Goal: Information Seeking & Learning: Learn about a topic

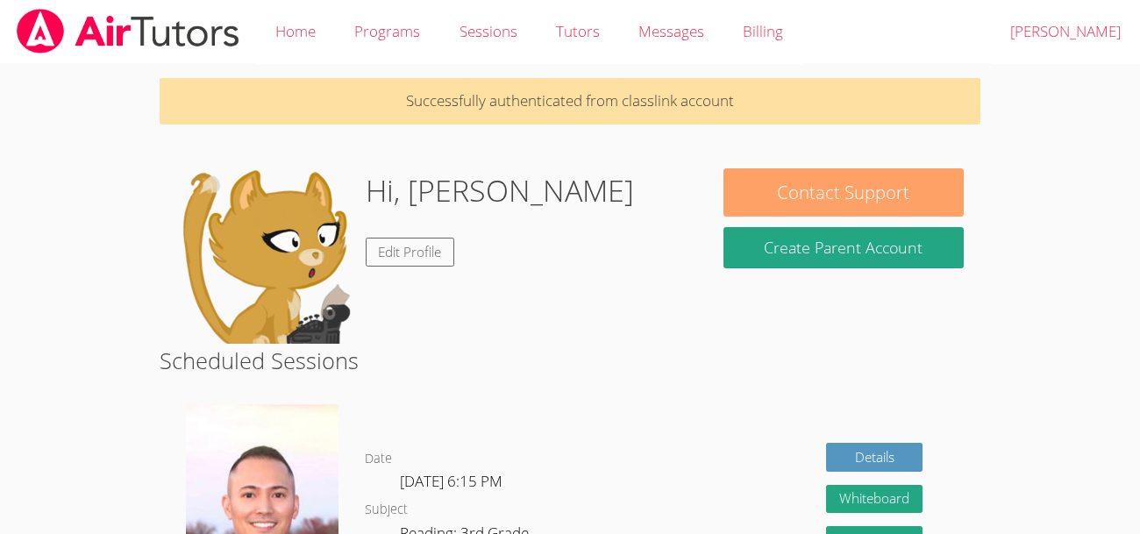
click at [756, 175] on button "Contact Support" at bounding box center [844, 192] width 241 height 48
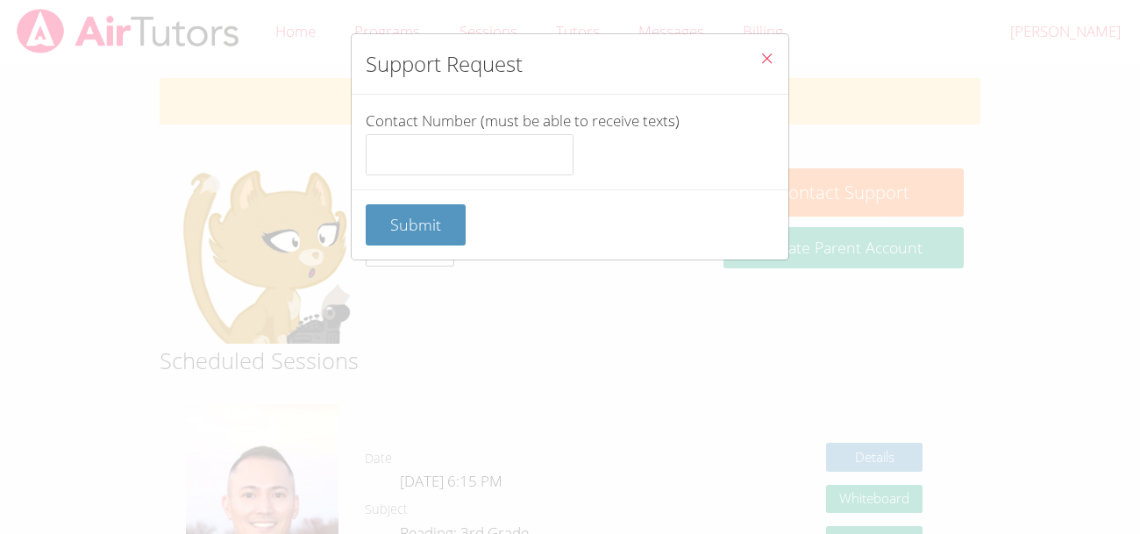
click at [766, 56] on icon "Close" at bounding box center [767, 58] width 15 height 15
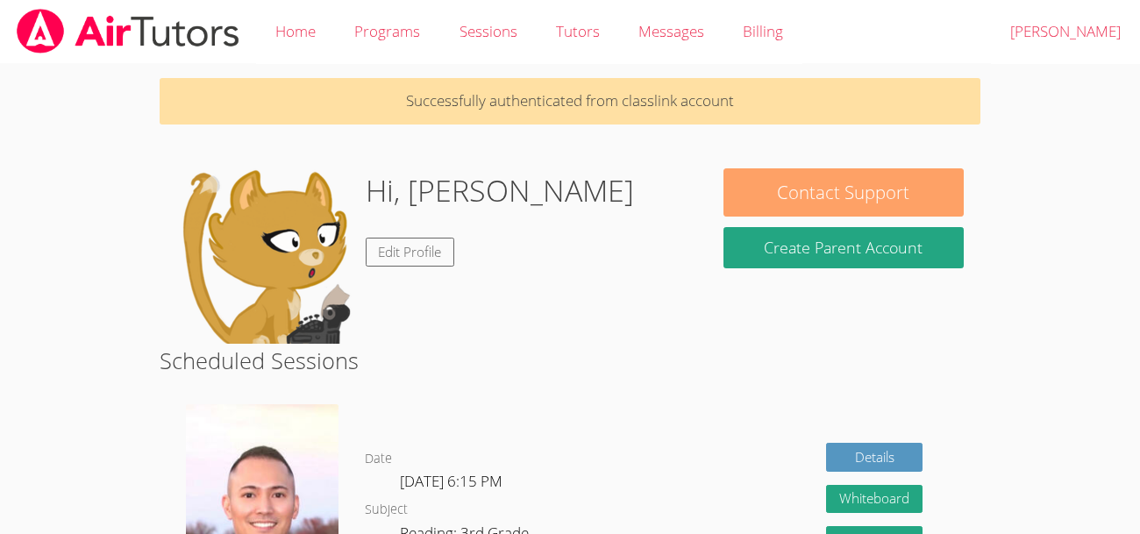
click at [853, 189] on button "Contact Support" at bounding box center [844, 192] width 241 height 48
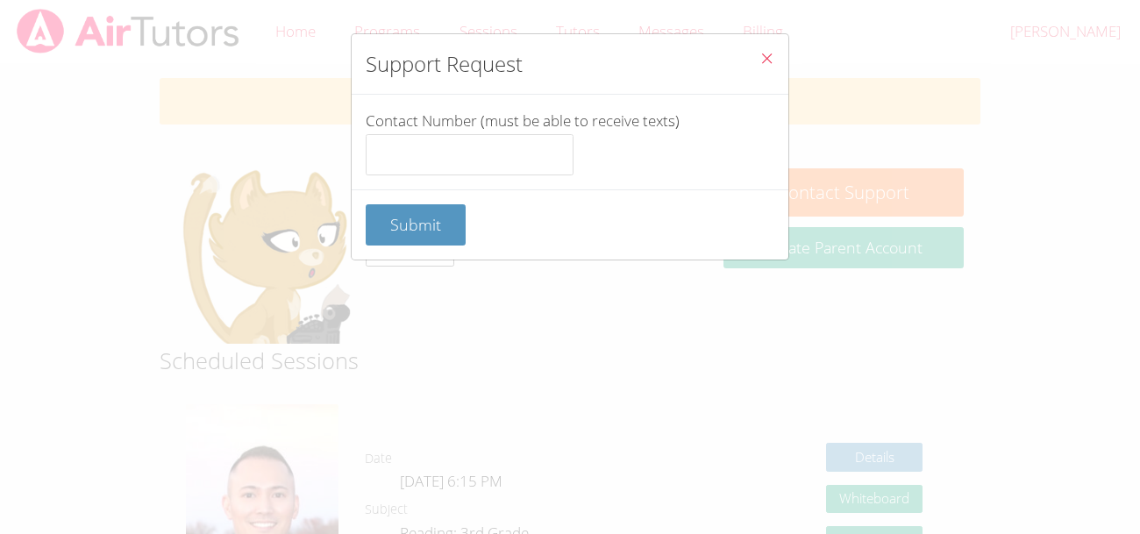
click at [771, 58] on icon "Close" at bounding box center [767, 58] width 15 height 15
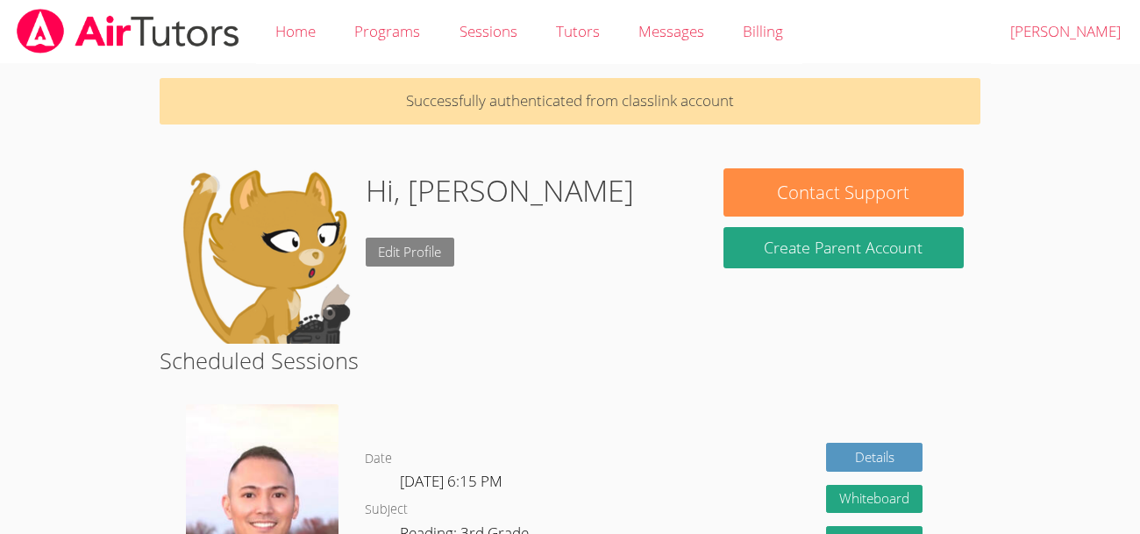
click at [417, 243] on link "Edit Profile" at bounding box center [410, 252] width 89 height 29
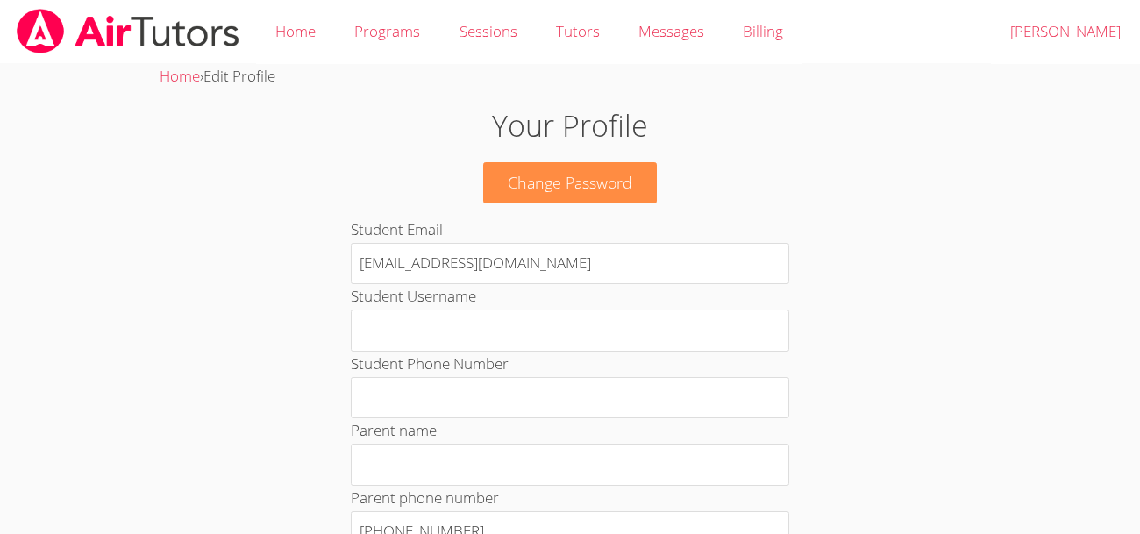
click at [89, 23] on img at bounding box center [128, 31] width 226 height 45
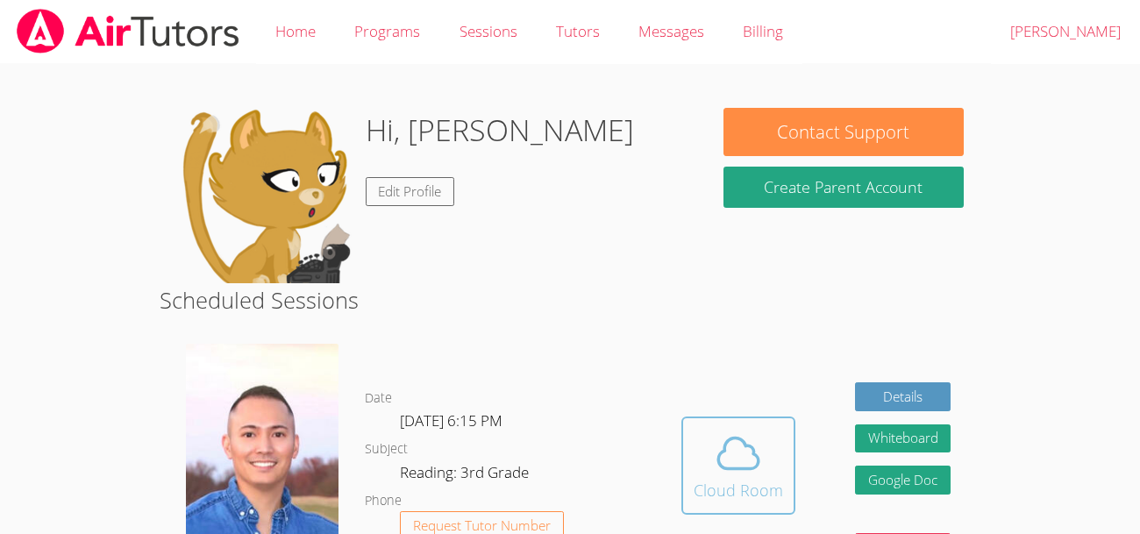
click at [754, 468] on icon at bounding box center [739, 453] width 40 height 31
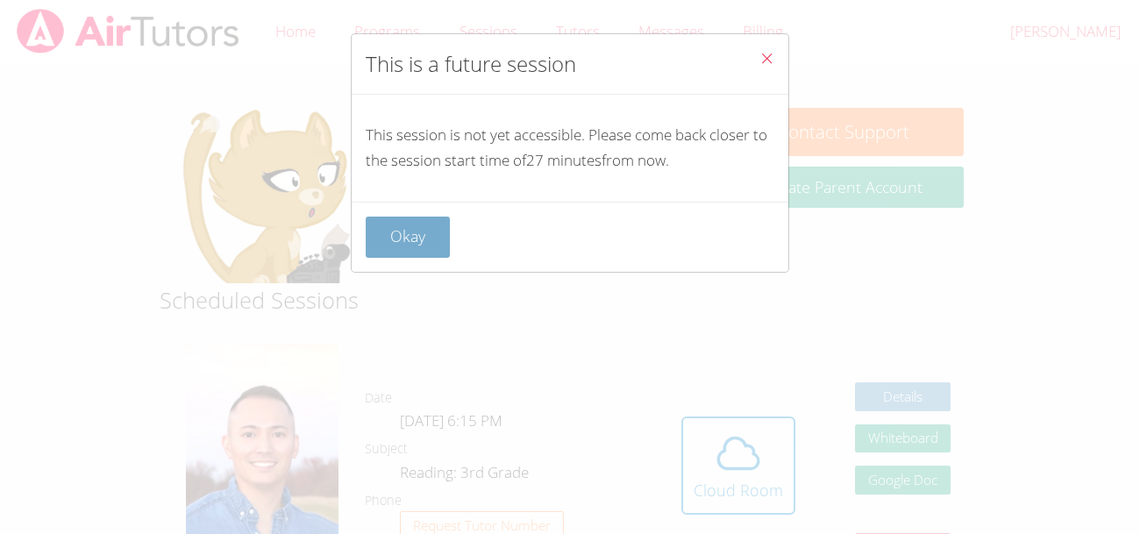
click at [404, 228] on button "Okay" at bounding box center [408, 237] width 84 height 41
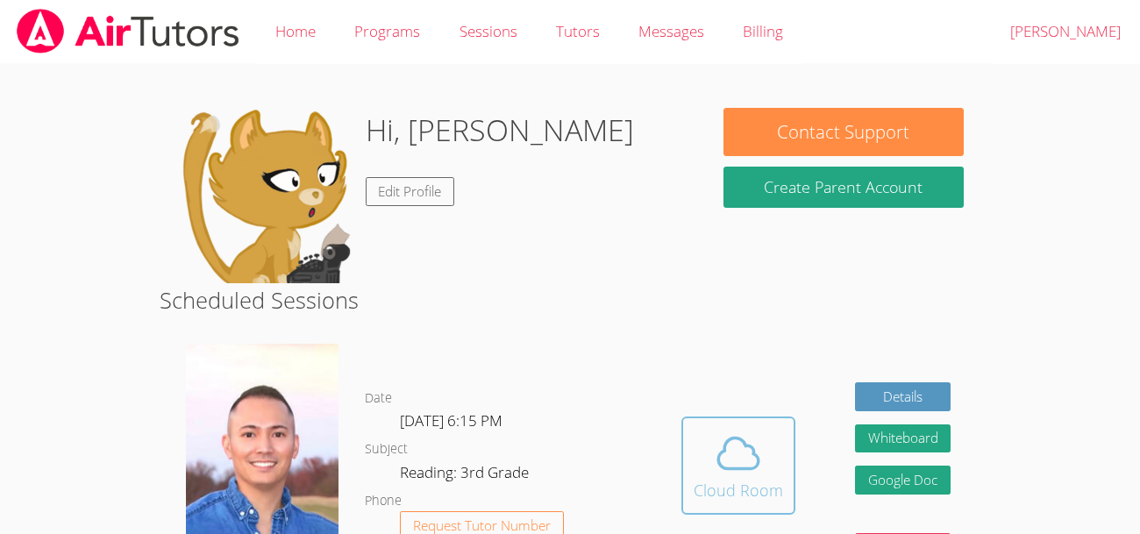
click at [756, 476] on icon at bounding box center [738, 453] width 49 height 49
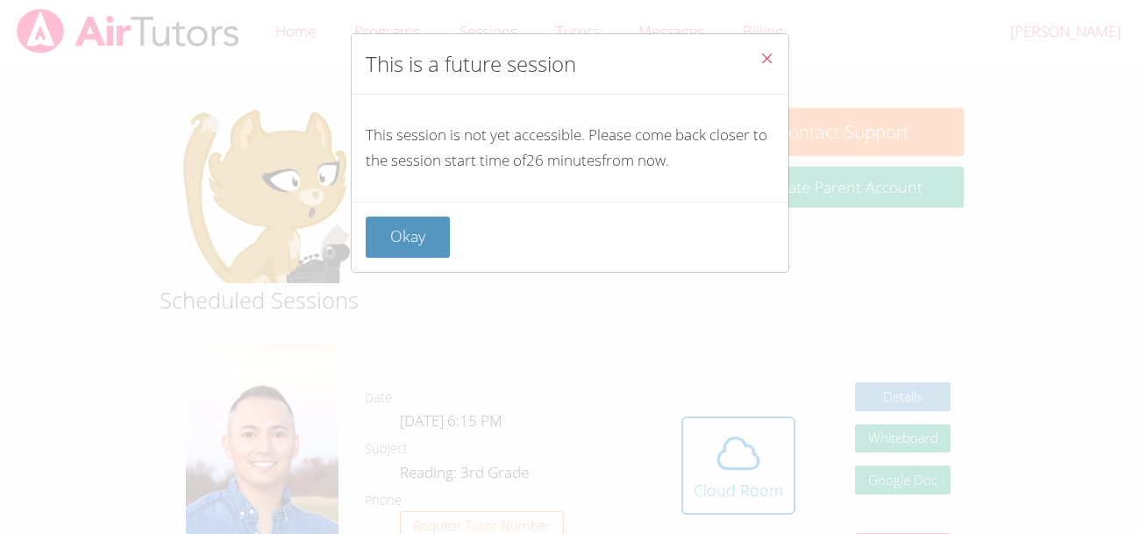
click at [768, 55] on icon "Close" at bounding box center [767, 58] width 15 height 15
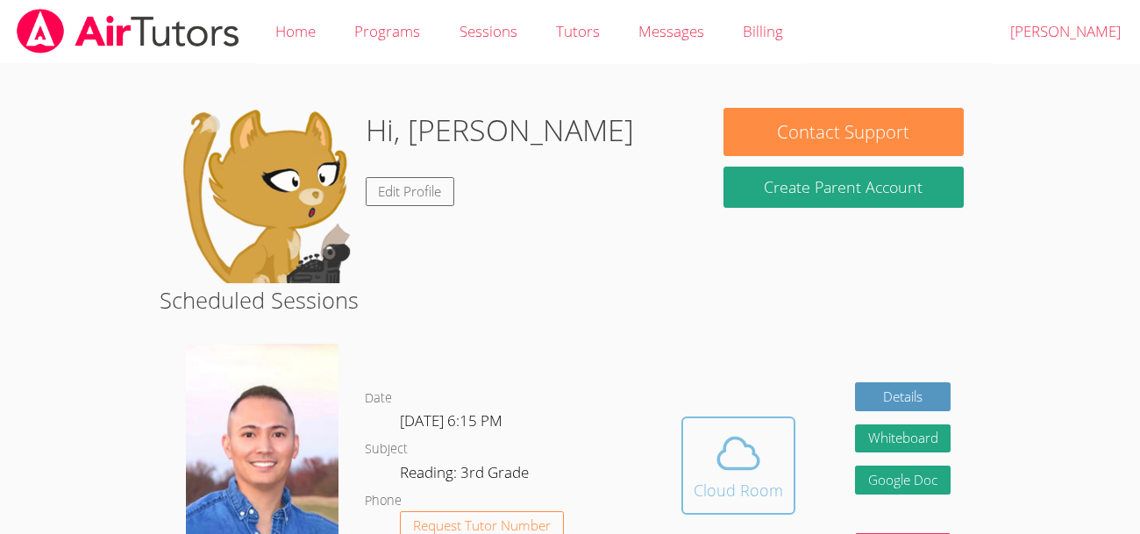
click at [743, 462] on icon at bounding box center [738, 453] width 49 height 49
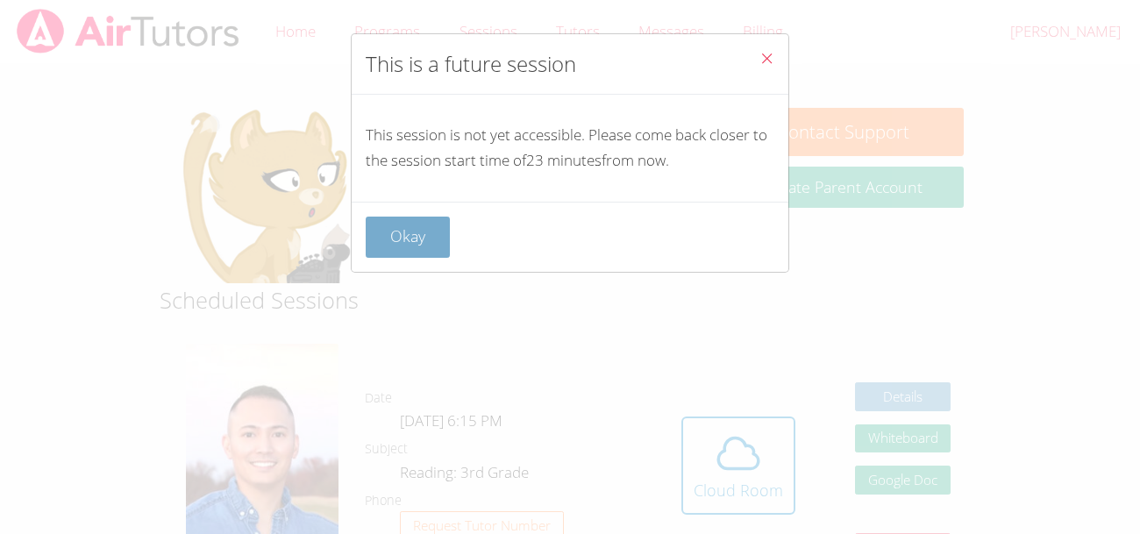
click at [412, 229] on button "Okay" at bounding box center [408, 237] width 84 height 41
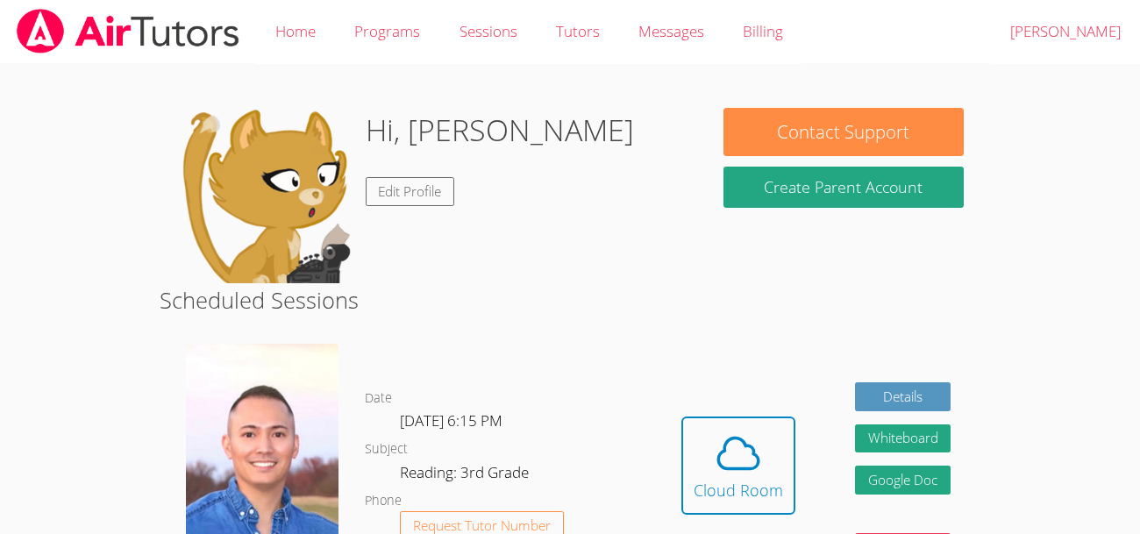
click at [620, 375] on div "Date Thu Oct 9, 6:15 PM Subject Reading: 3rd Grade Phone Request Tutor Number" at bounding box center [509, 479] width 288 height 296
click at [709, 462] on span at bounding box center [738, 453] width 89 height 49
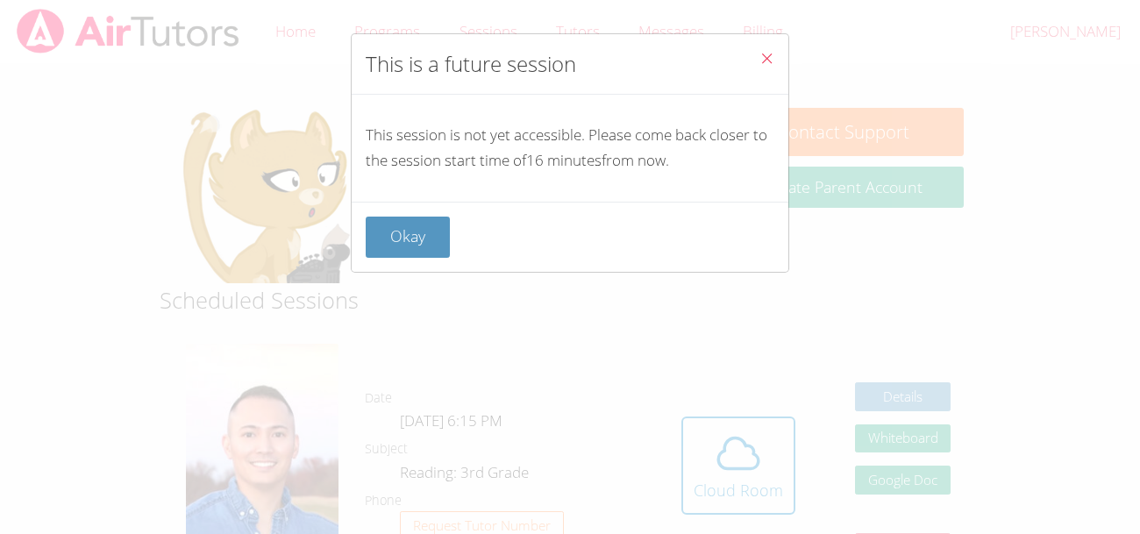
click at [766, 51] on icon "Close" at bounding box center [767, 58] width 15 height 15
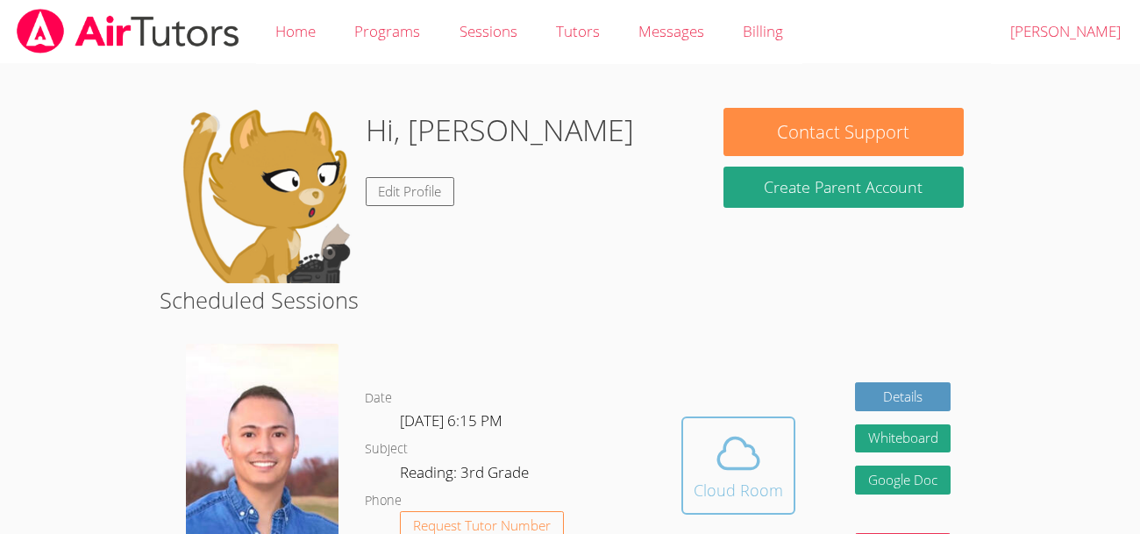
click at [761, 427] on button "Cloud Room" at bounding box center [739, 466] width 114 height 98
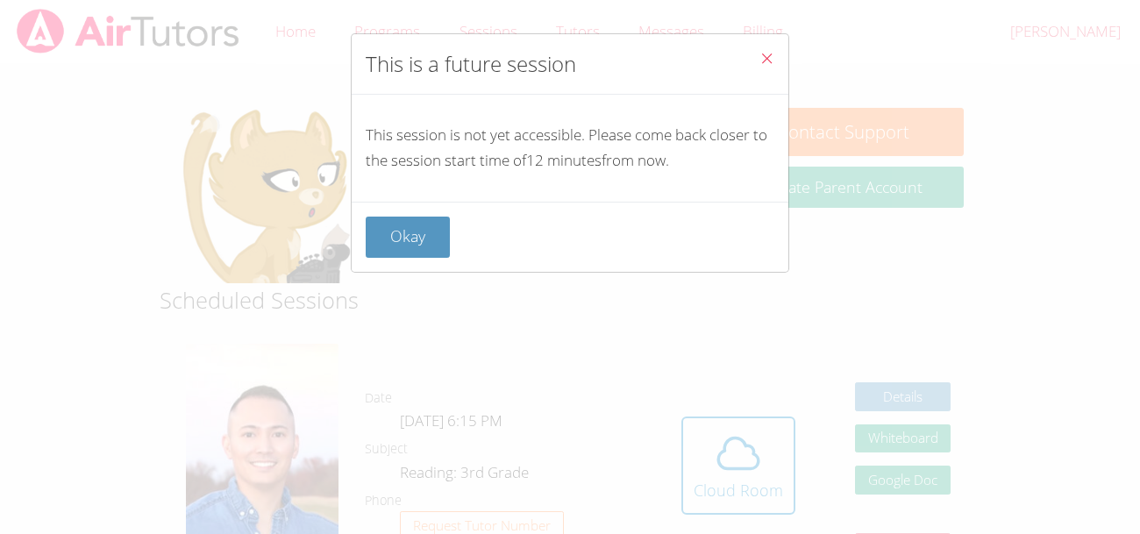
click at [768, 54] on icon "Close" at bounding box center [767, 58] width 15 height 15
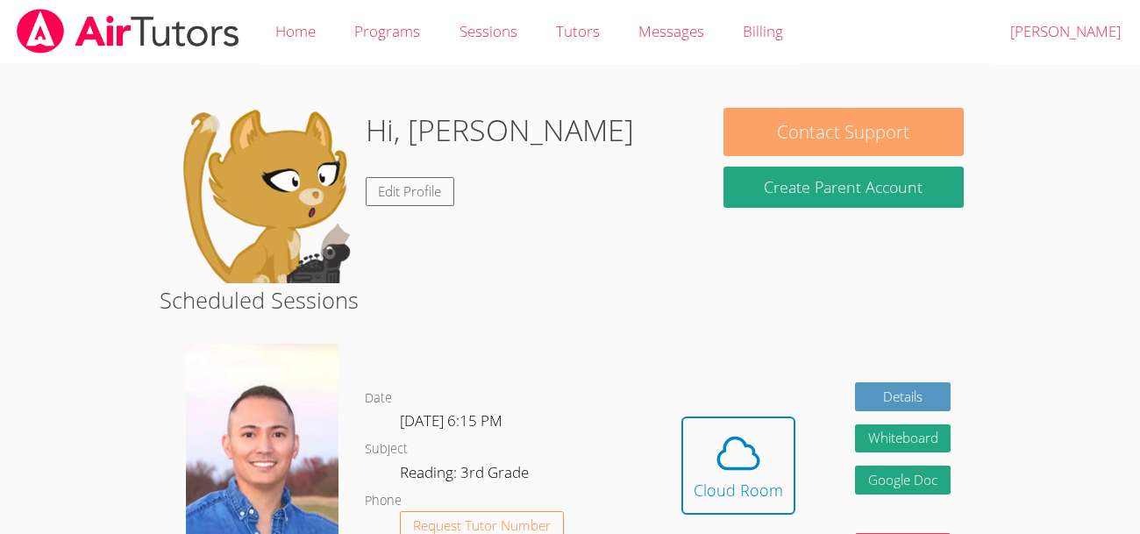
click at [832, 125] on button "Contact Support" at bounding box center [844, 132] width 241 height 48
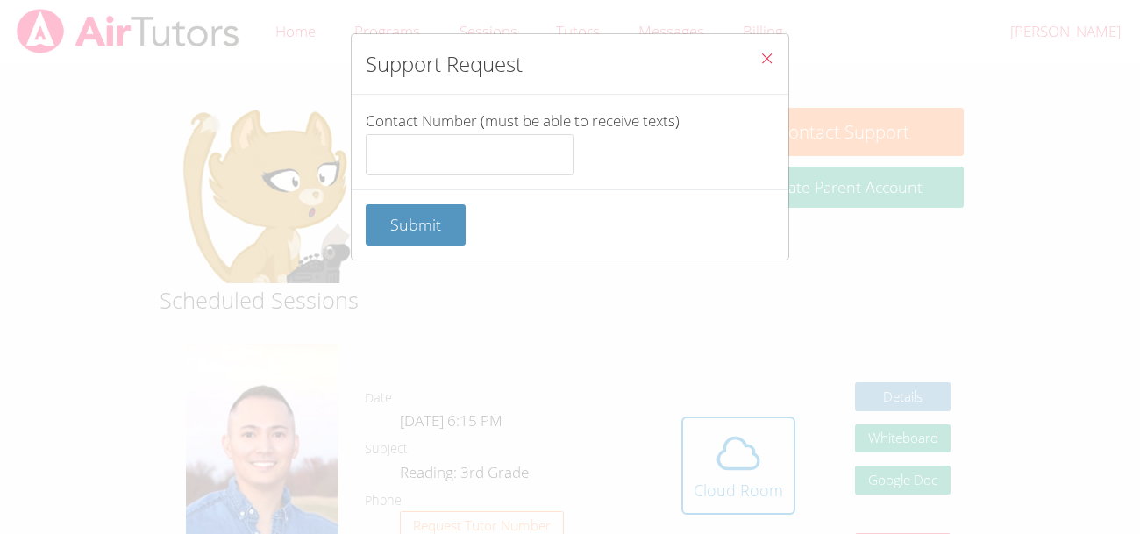
click at [767, 55] on icon "Close" at bounding box center [767, 58] width 15 height 15
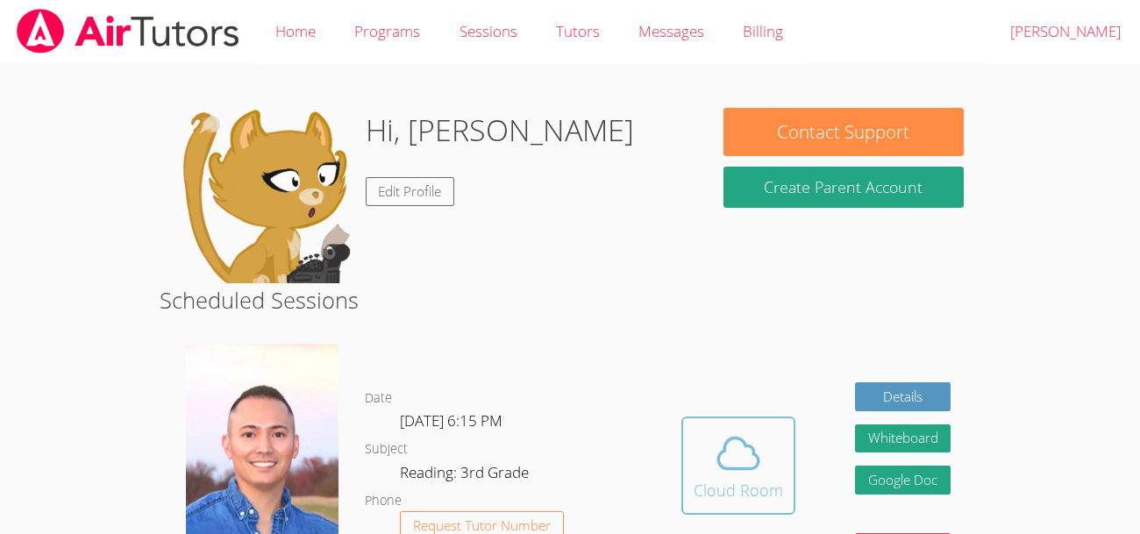
click at [755, 483] on div "Cloud Room" at bounding box center [738, 490] width 89 height 25
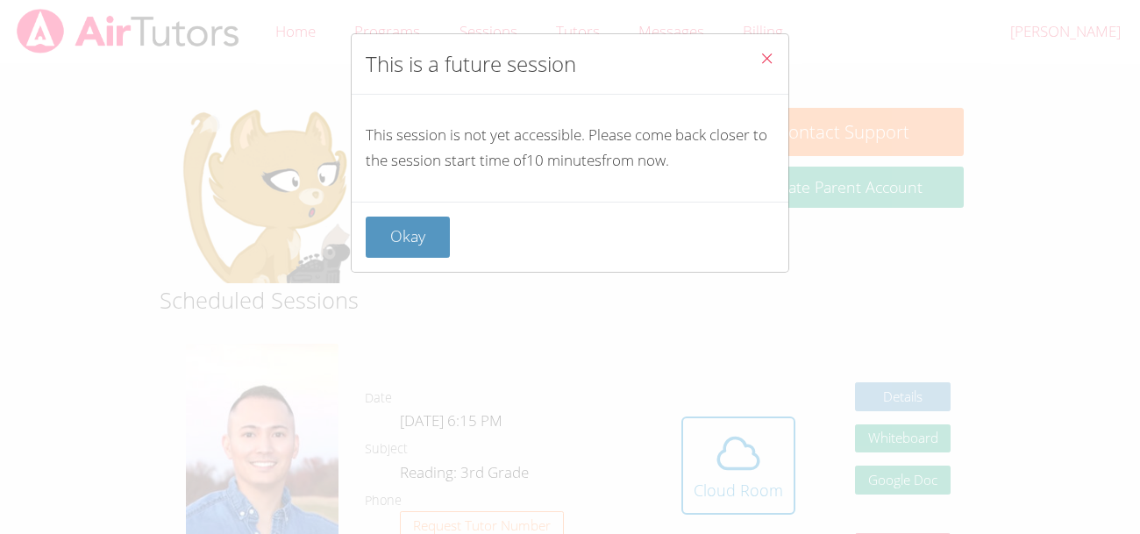
click at [763, 56] on icon "Close" at bounding box center [767, 58] width 15 height 15
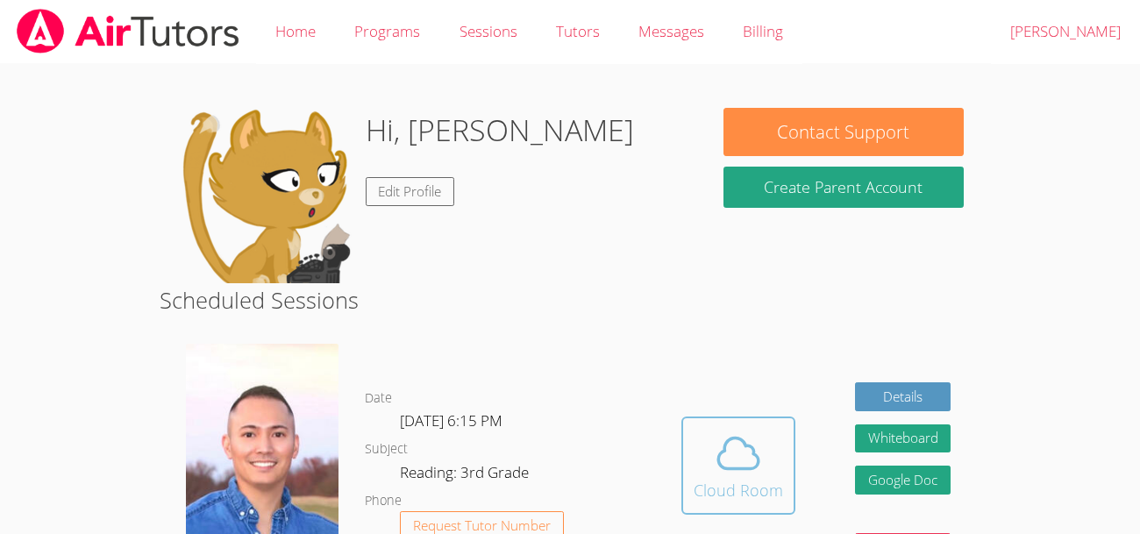
click at [738, 433] on icon at bounding box center [738, 453] width 49 height 49
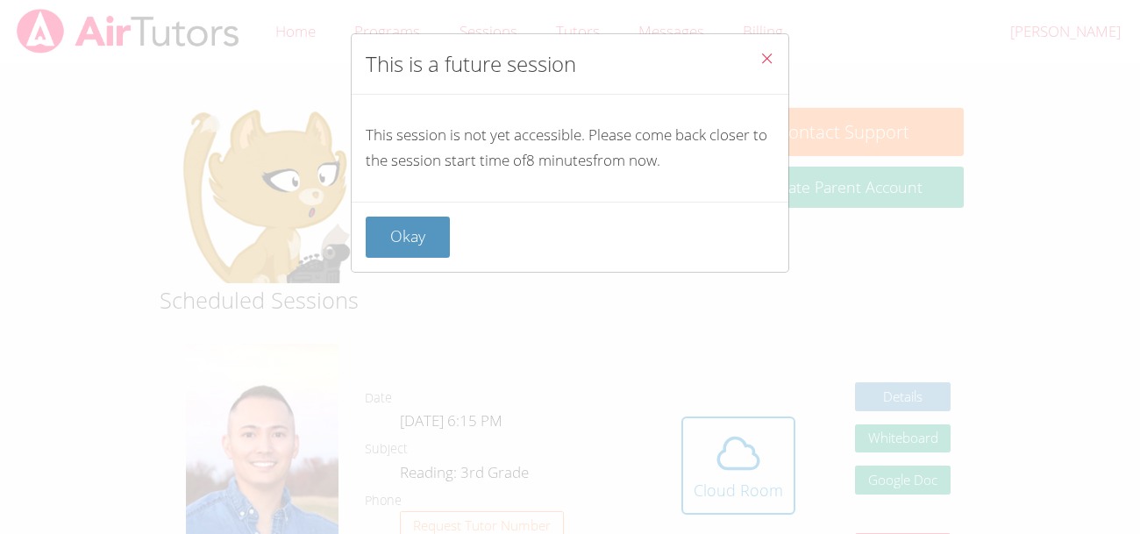
click at [764, 54] on icon "Close" at bounding box center [767, 58] width 15 height 15
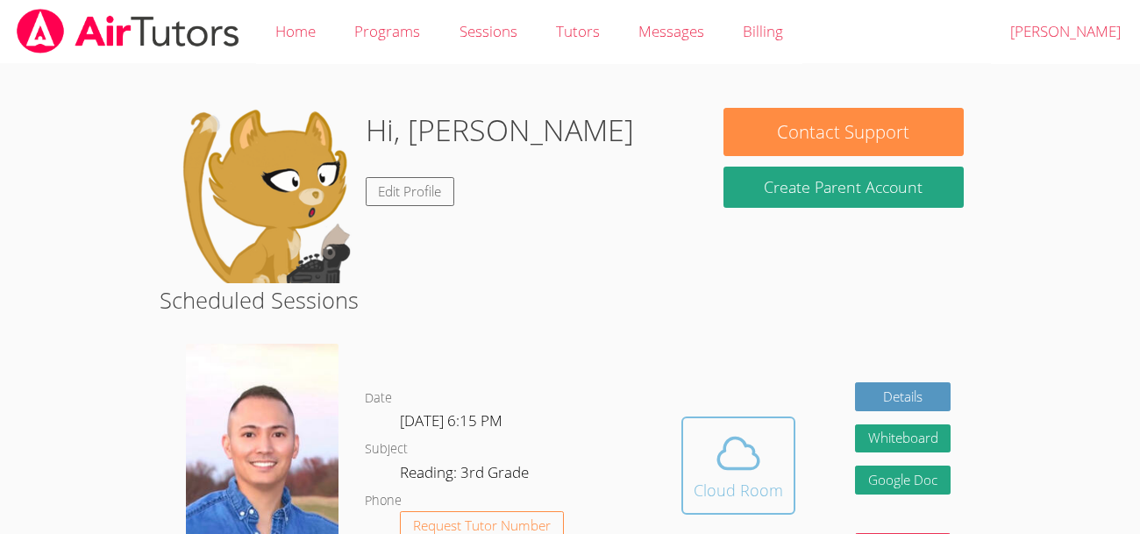
click at [754, 442] on icon at bounding box center [738, 453] width 49 height 49
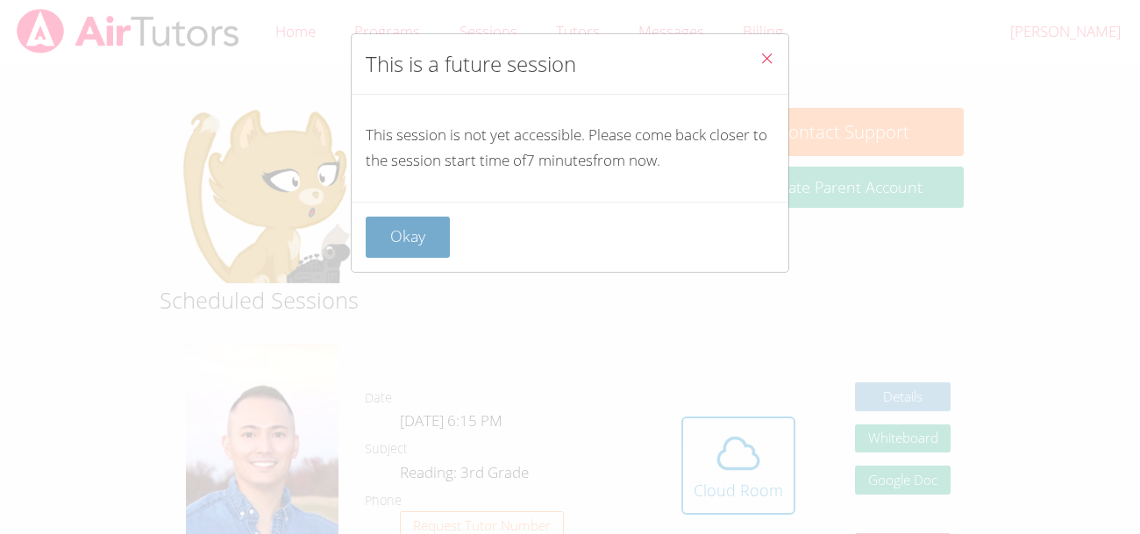
click at [370, 225] on button "Okay" at bounding box center [408, 237] width 84 height 41
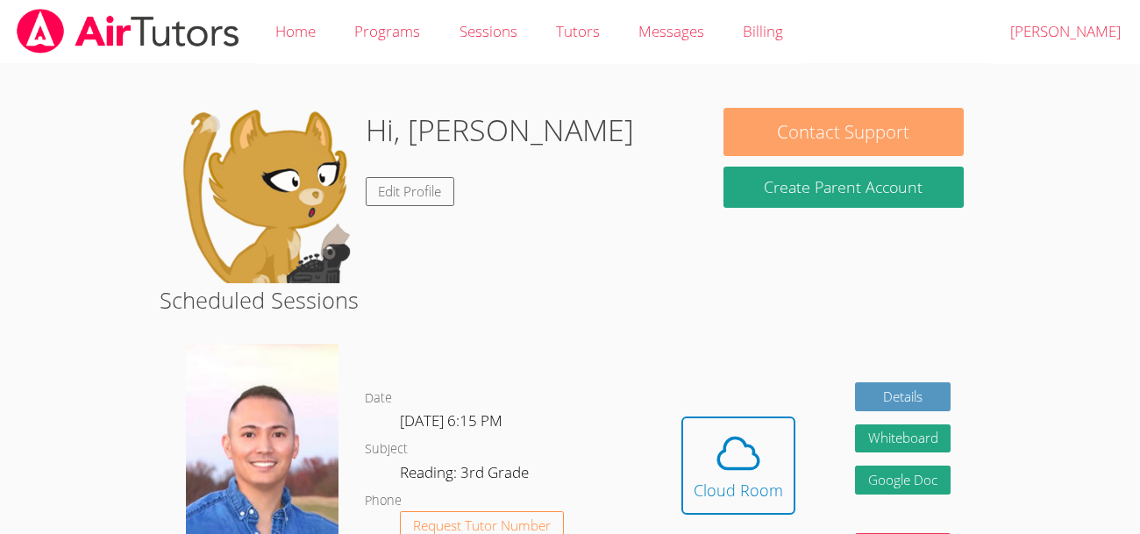
click at [820, 129] on button "Contact Support" at bounding box center [844, 132] width 241 height 48
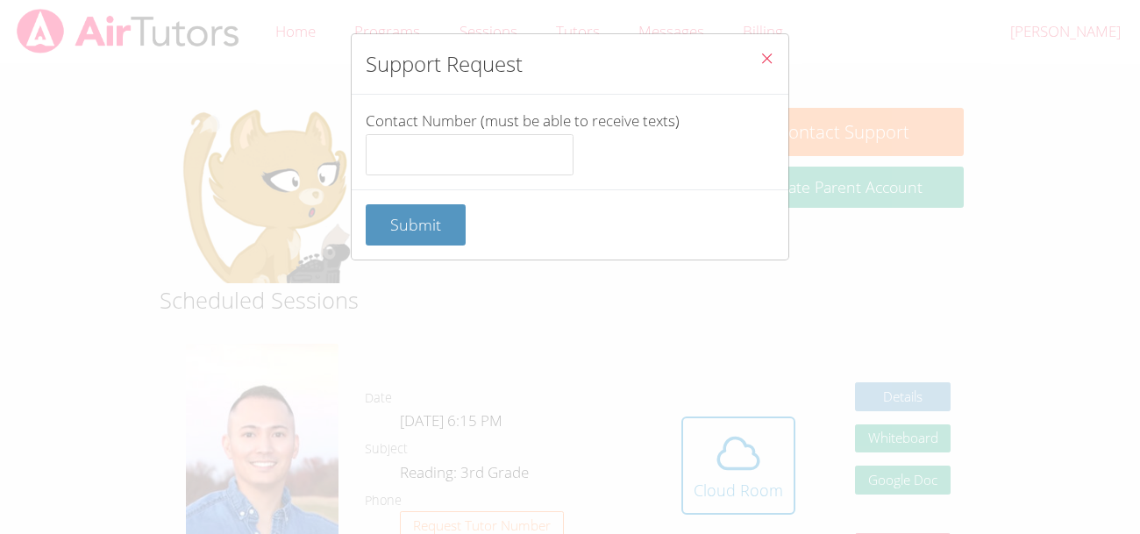
click at [760, 51] on icon "Close" at bounding box center [767, 58] width 15 height 15
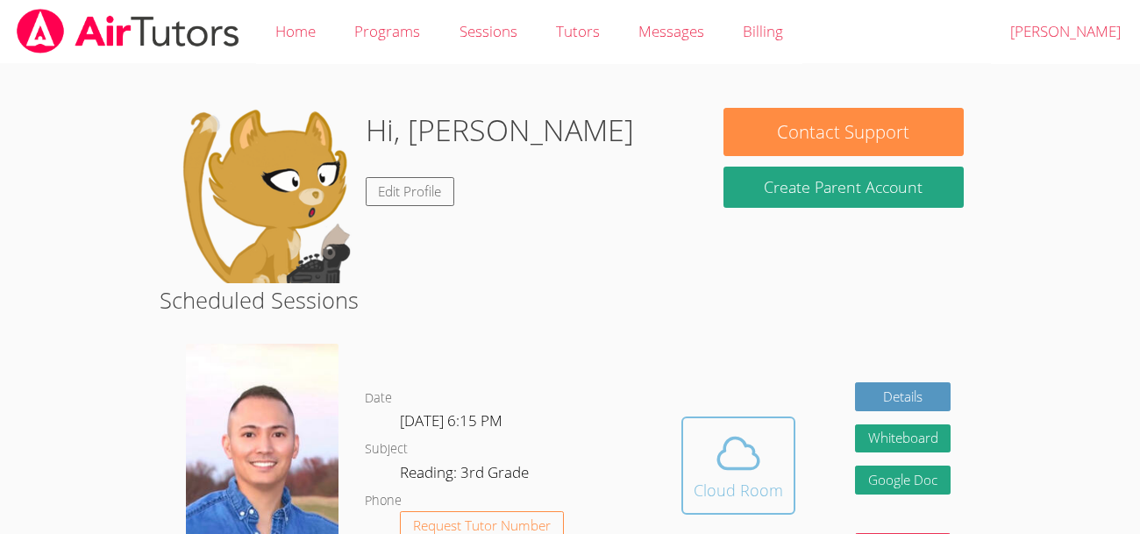
click at [729, 454] on icon at bounding box center [738, 453] width 49 height 49
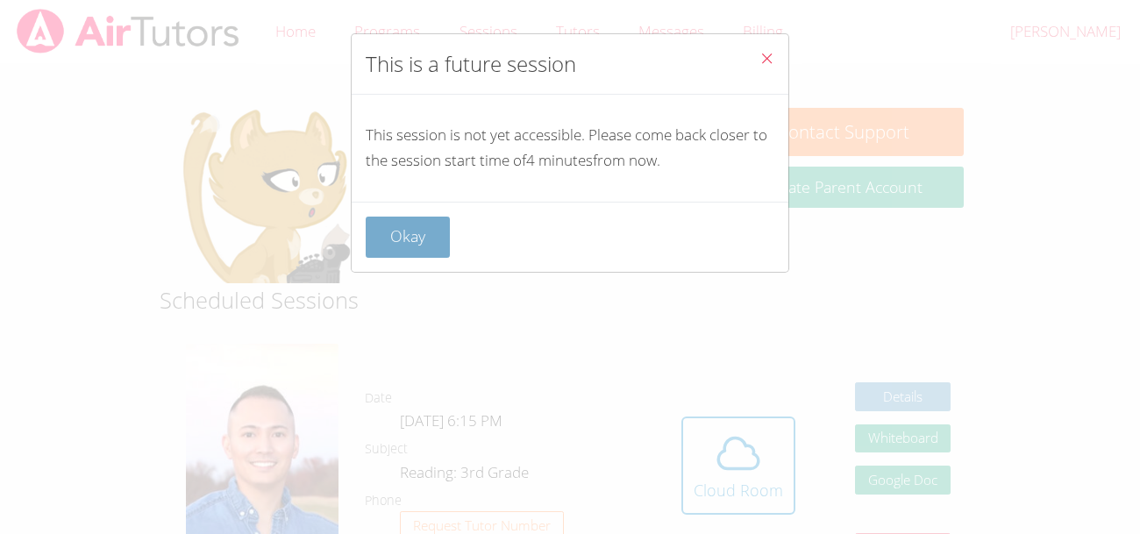
click at [391, 222] on button "Okay" at bounding box center [408, 237] width 84 height 41
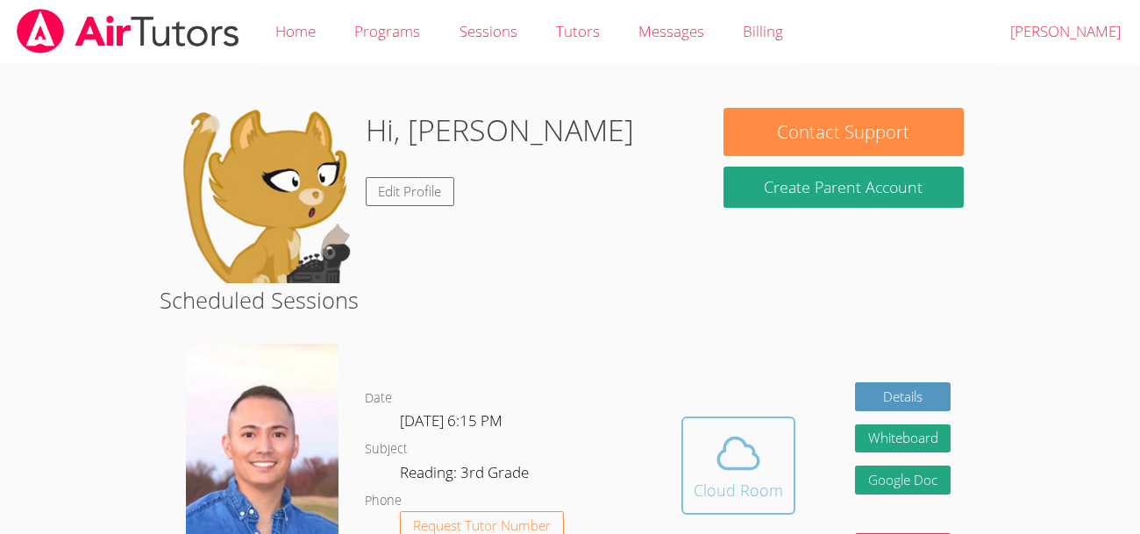
click at [754, 499] on div "Cloud Room" at bounding box center [738, 490] width 89 height 25
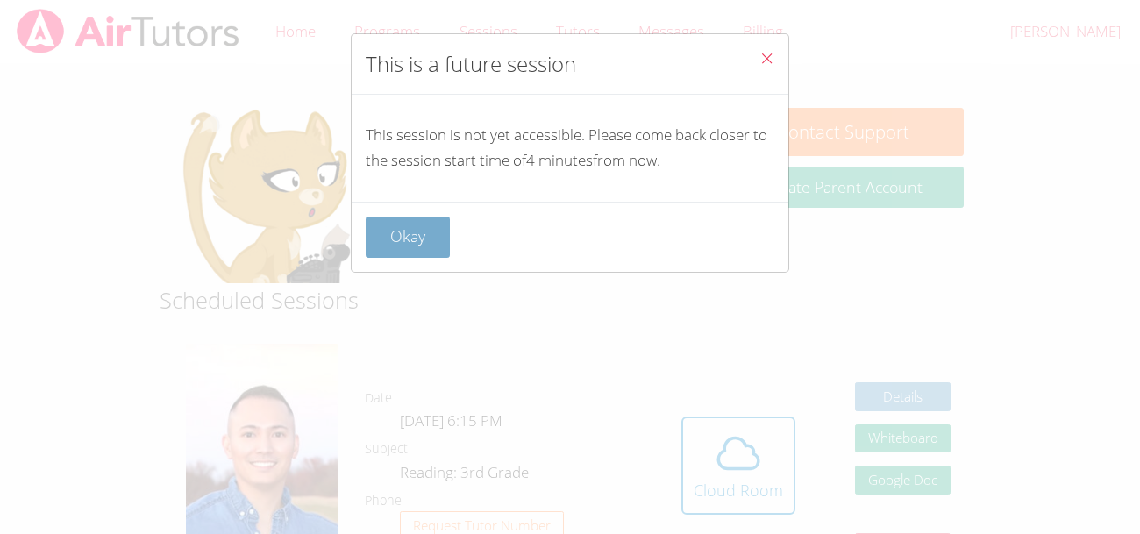
click at [391, 232] on button "Okay" at bounding box center [408, 237] width 84 height 41
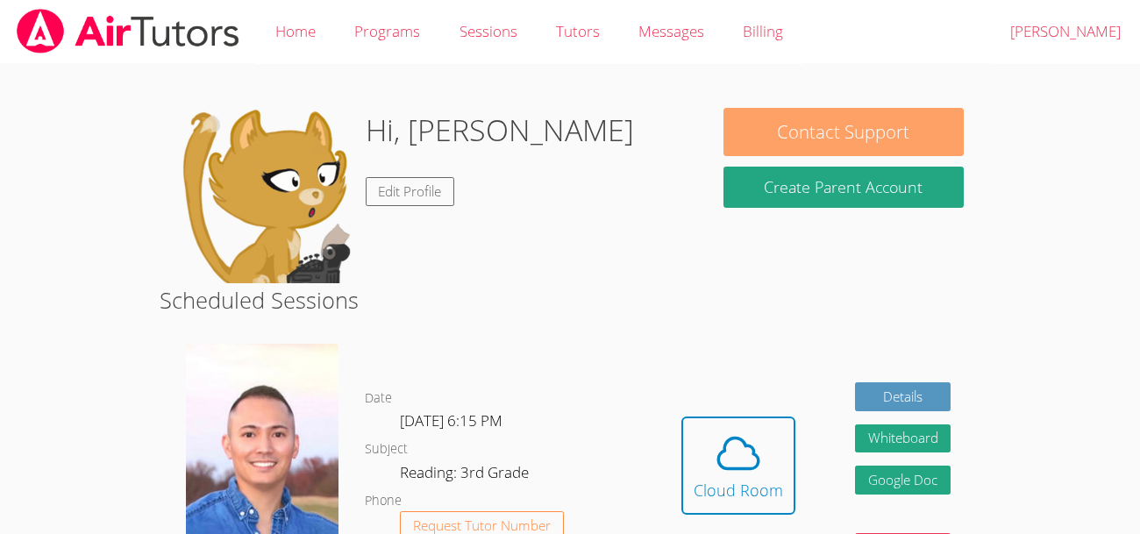
click at [810, 135] on button "Contact Support" at bounding box center [844, 132] width 241 height 48
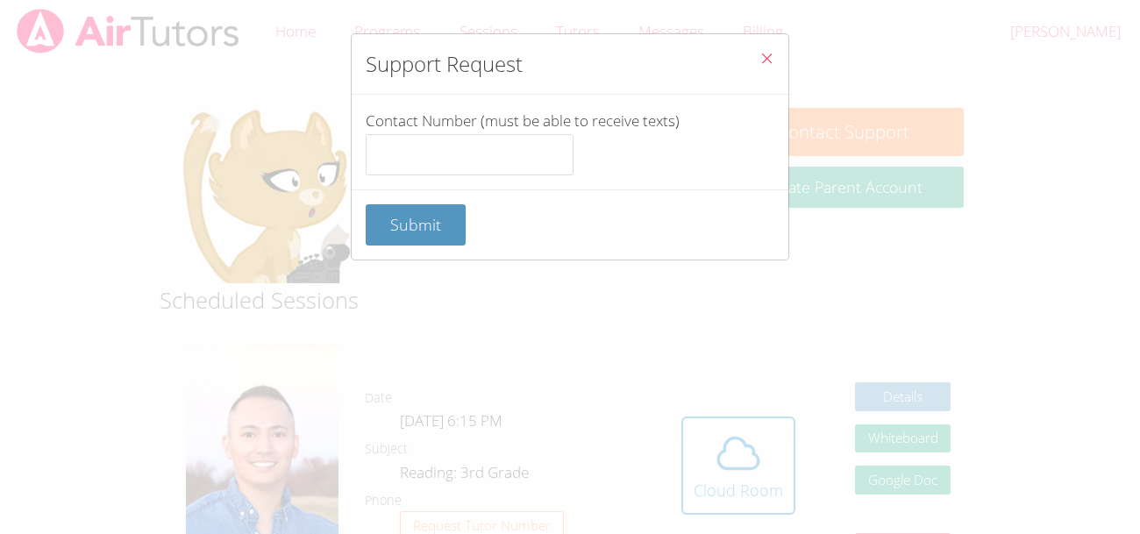
click at [767, 55] on icon "Close" at bounding box center [767, 58] width 15 height 15
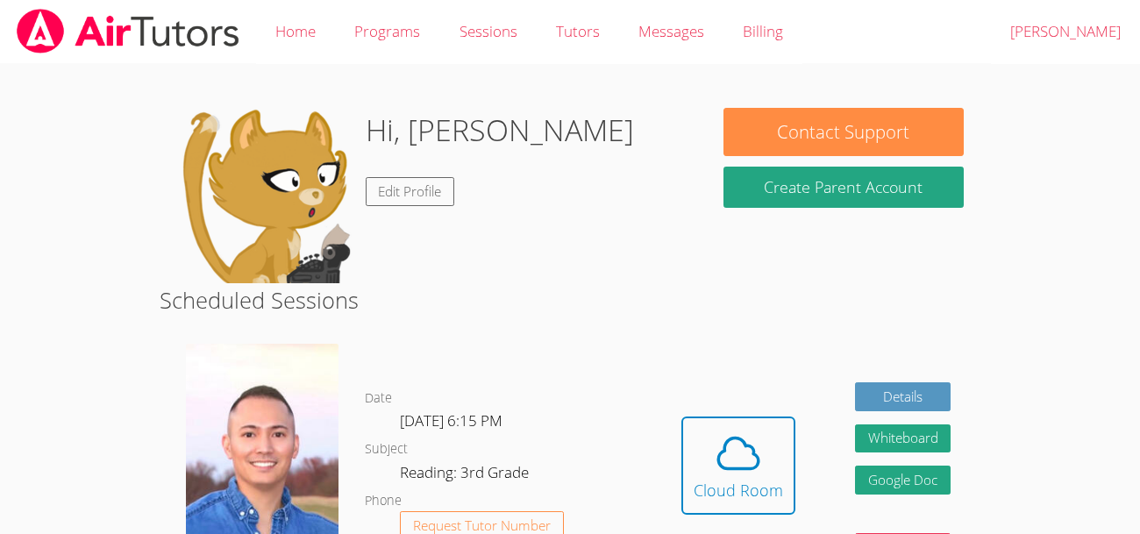
click at [1019, 359] on body "Home Programs Sessions Tutors Messages Billing Logout Yoselin Hi, Yoselin Edit …" at bounding box center [570, 267] width 1140 height 534
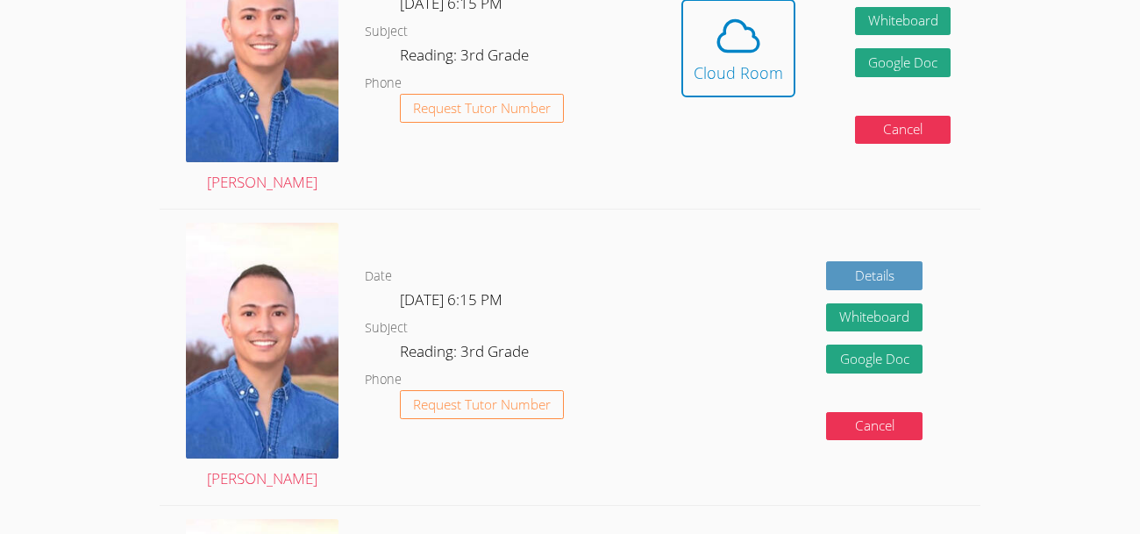
scroll to position [420, 0]
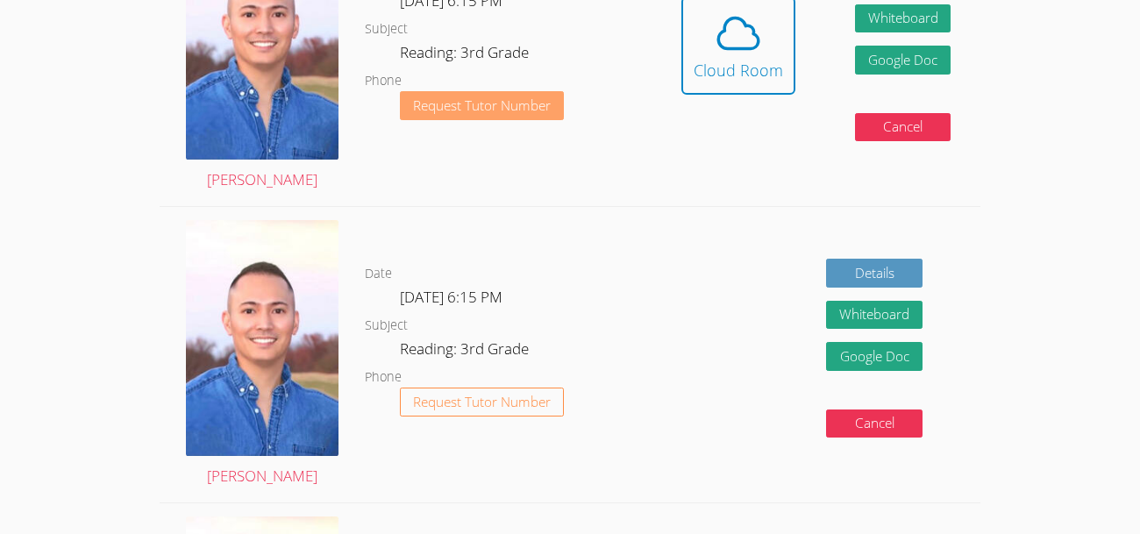
click at [430, 110] on span "Request Tutor Number" at bounding box center [482, 105] width 138 height 13
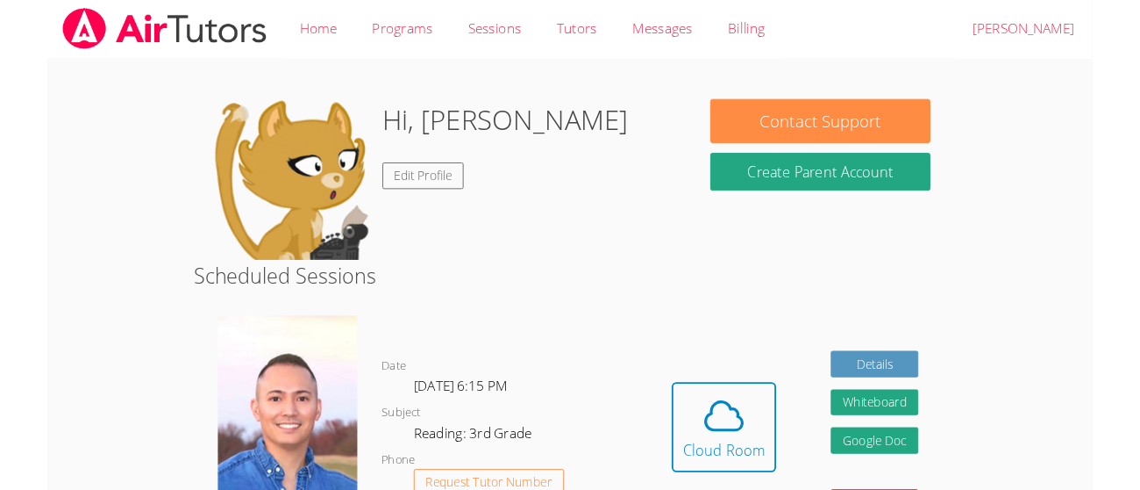
scroll to position [246, 0]
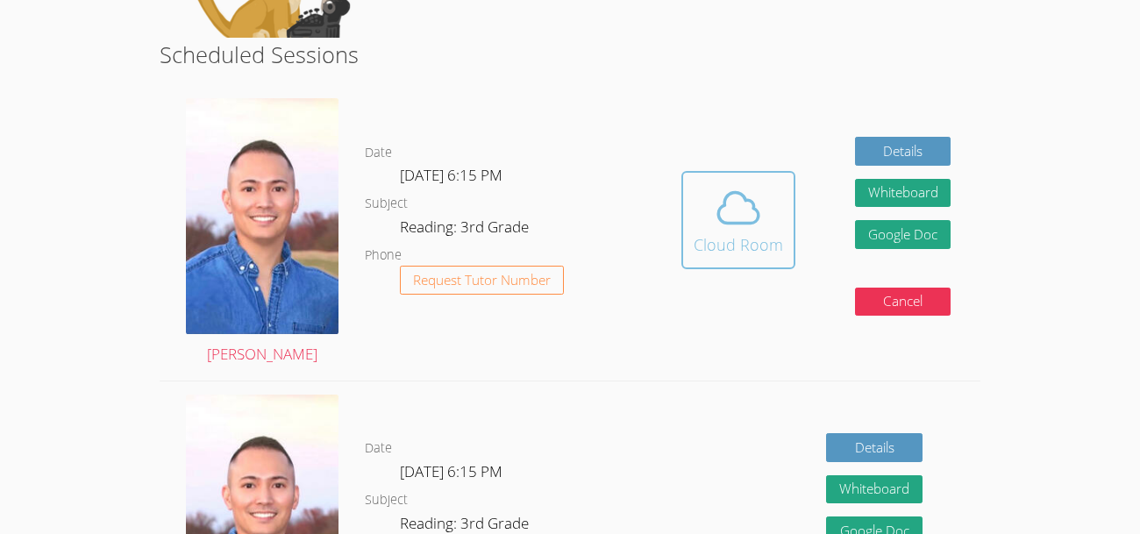
click at [714, 206] on icon at bounding box center [738, 207] width 49 height 49
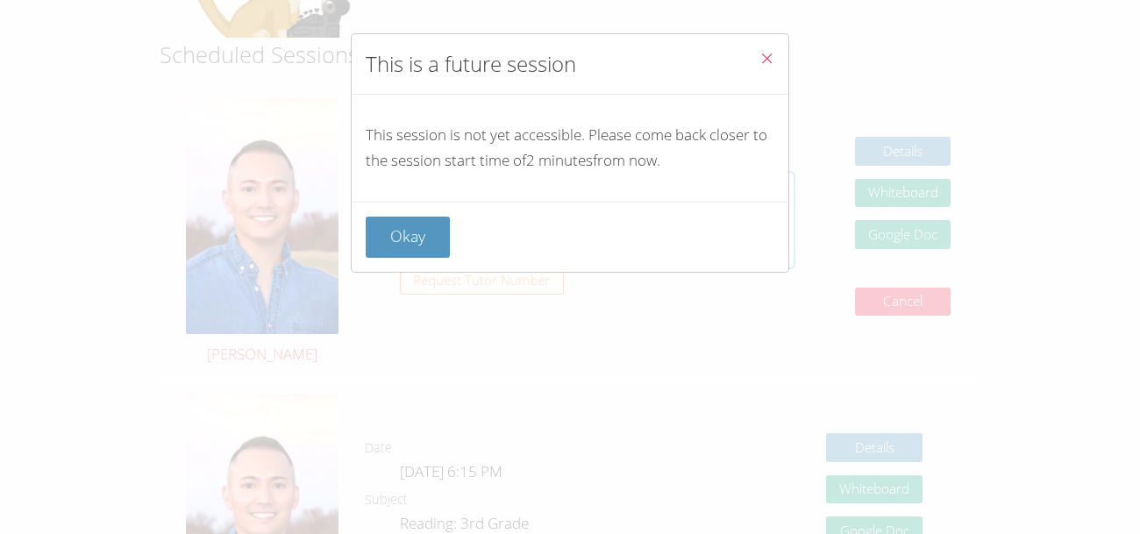
click at [714, 206] on div "Okay" at bounding box center [570, 237] width 437 height 70
click at [397, 242] on button "Okay" at bounding box center [408, 237] width 84 height 41
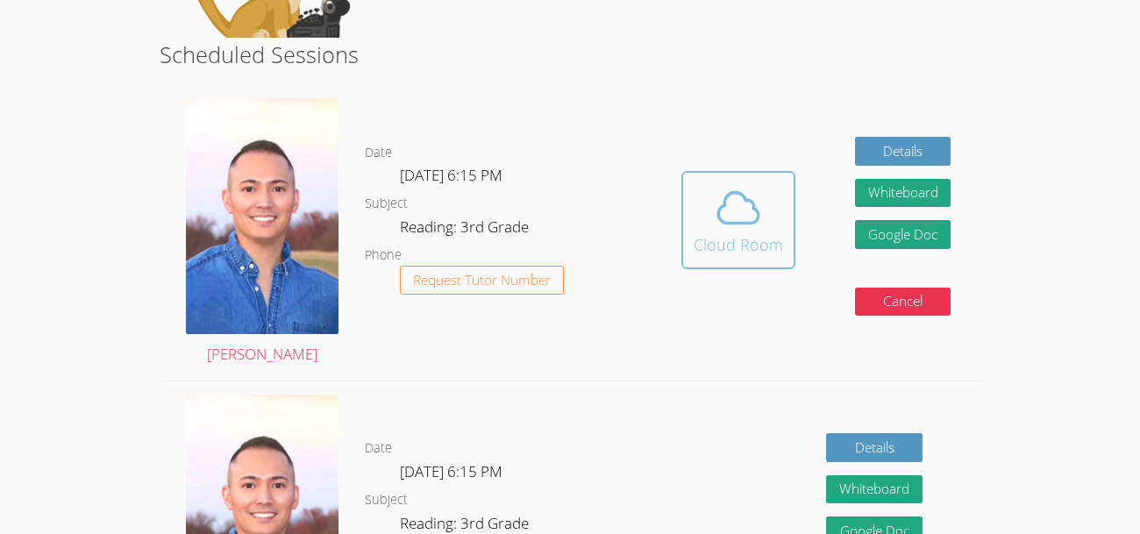
click at [735, 211] on icon at bounding box center [738, 207] width 49 height 49
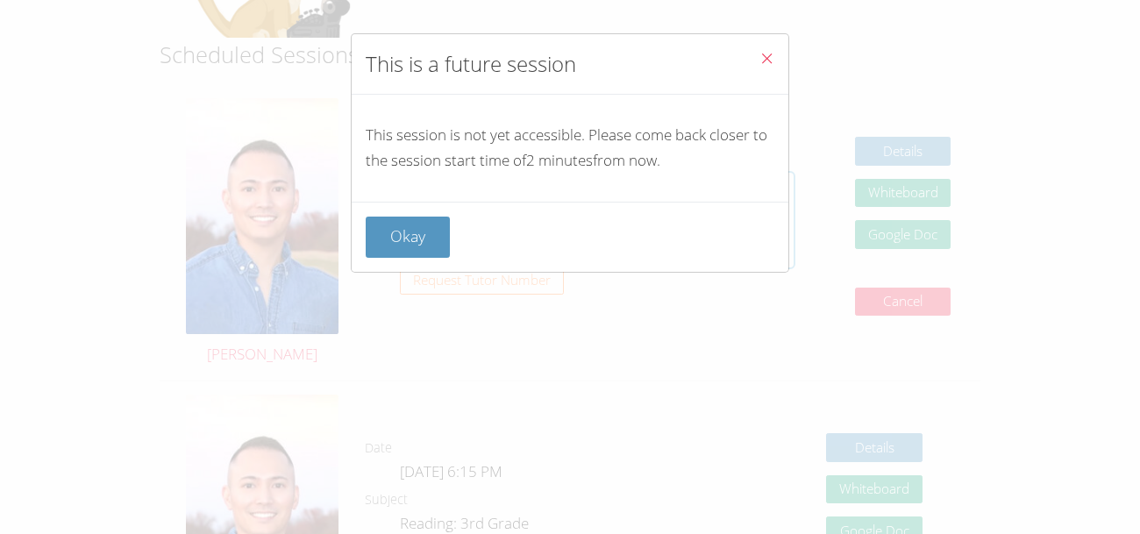
click at [735, 211] on div "Okay" at bounding box center [570, 237] width 437 height 70
click at [420, 251] on button "Okay" at bounding box center [408, 237] width 84 height 41
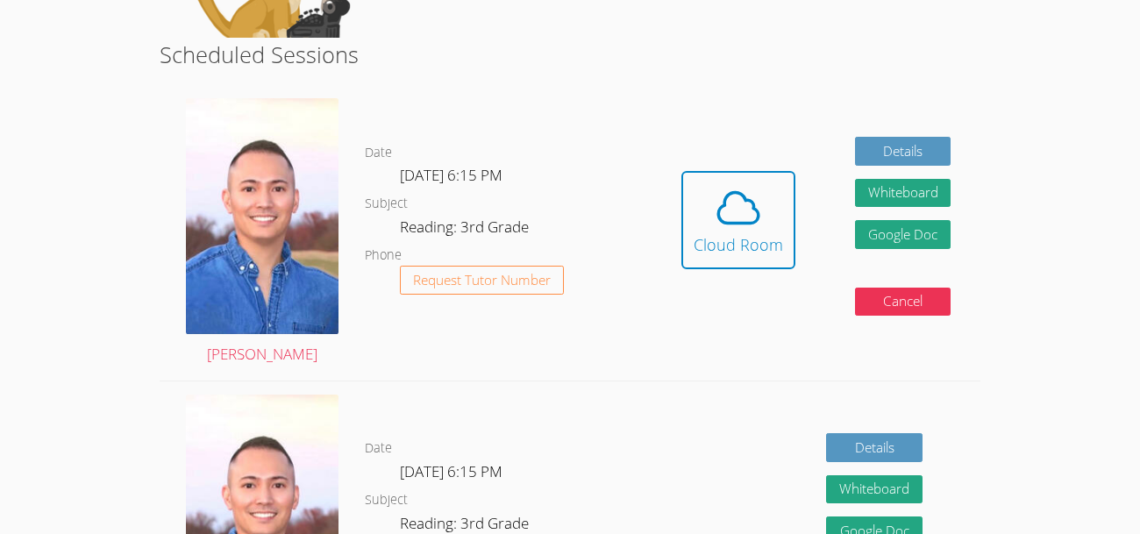
click at [420, 251] on dl "Date Thu Oct 9, 6:15 PM Subject Reading: 3rd Grade Phone Request Tutor Number" at bounding box center [509, 233] width 288 height 182
click at [722, 256] on button "Cloud Room" at bounding box center [739, 220] width 114 height 98
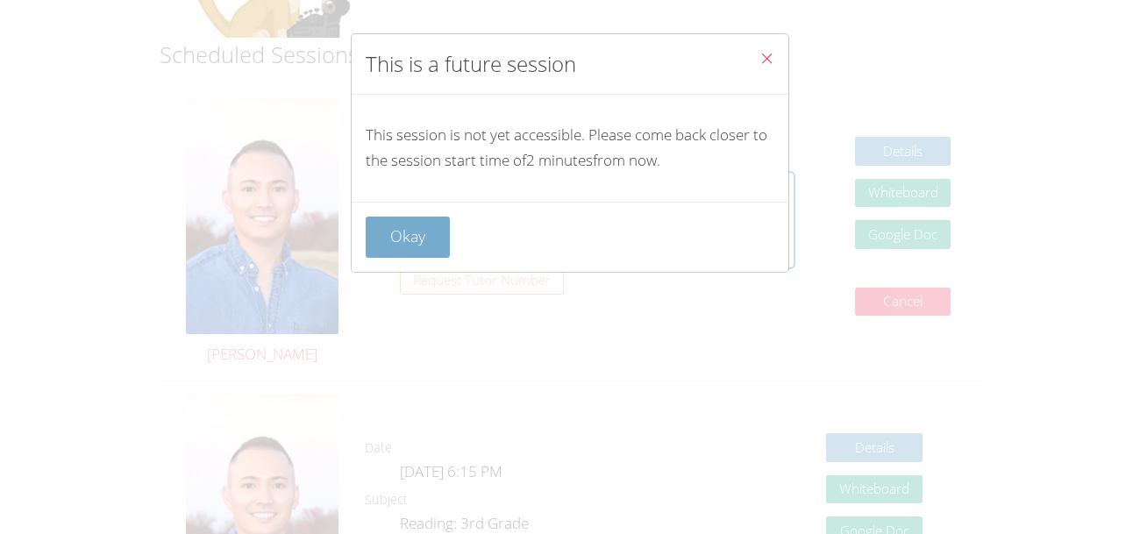
click at [416, 224] on button "Okay" at bounding box center [408, 237] width 84 height 41
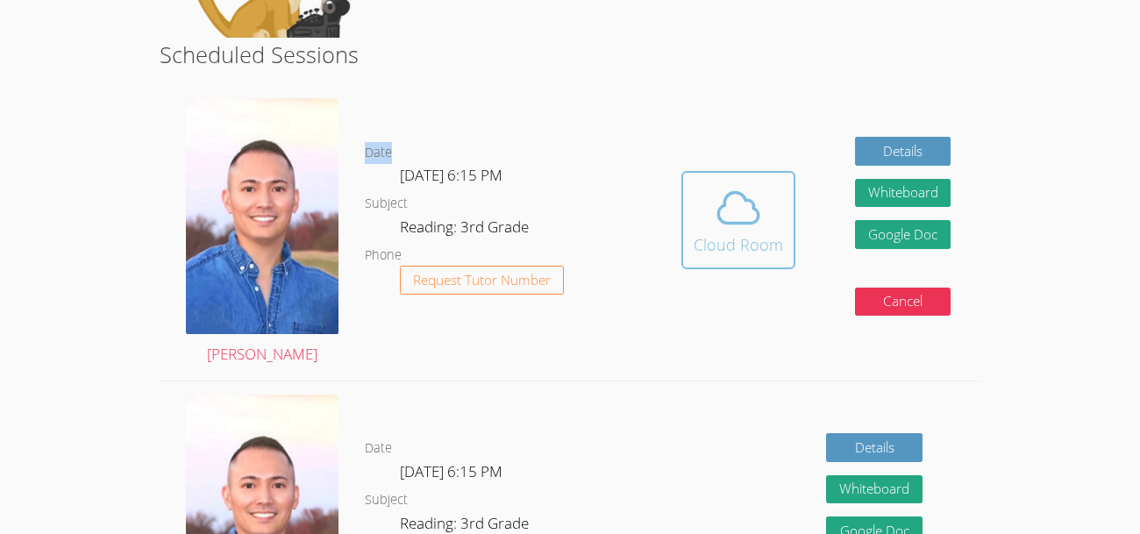
click at [726, 224] on icon at bounding box center [738, 207] width 49 height 49
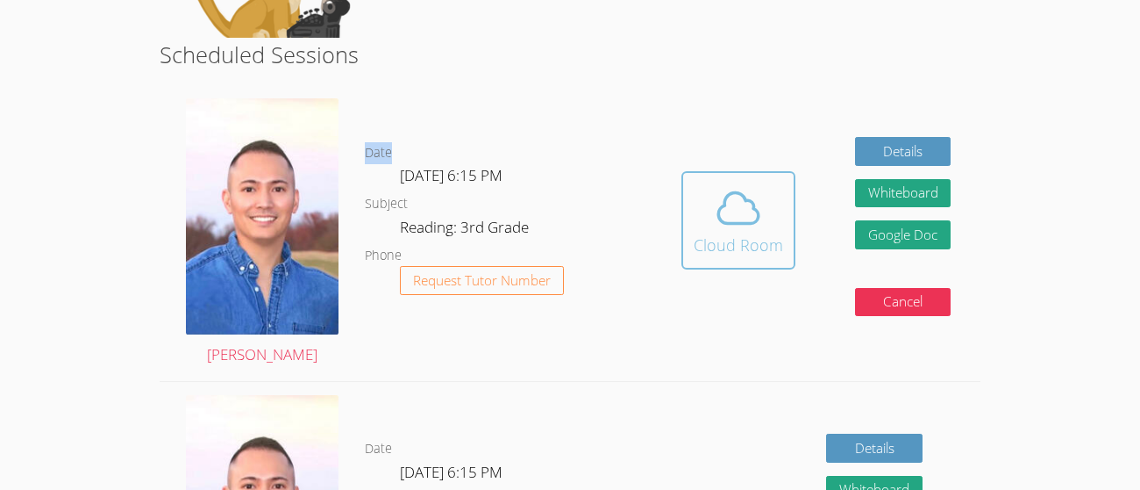
click at [740, 215] on icon at bounding box center [738, 207] width 49 height 49
click at [761, 237] on div "Cloud Room" at bounding box center [738, 244] width 89 height 25
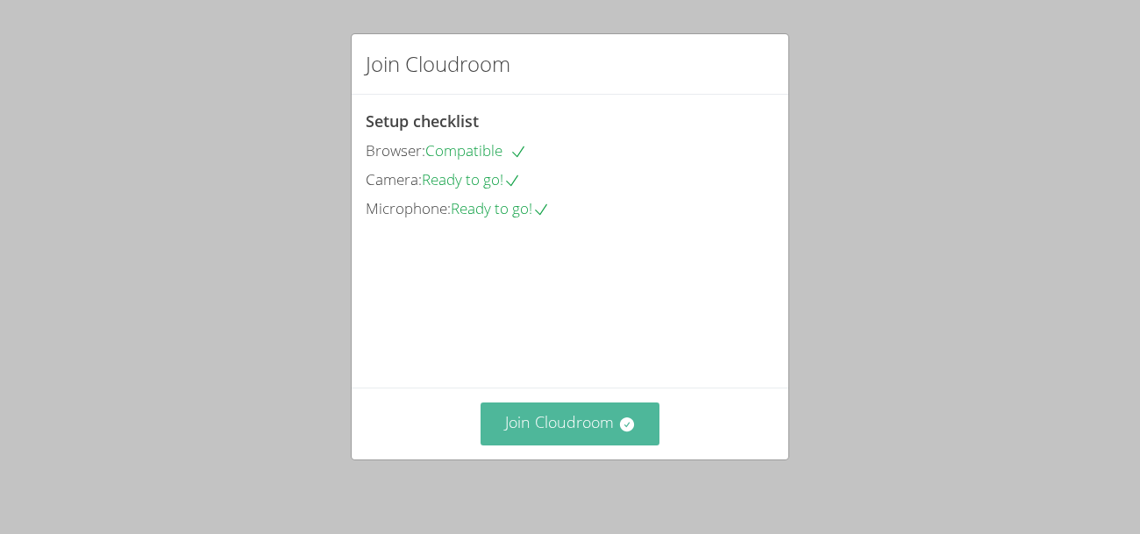
click at [590, 426] on button "Join Cloudroom" at bounding box center [571, 424] width 180 height 43
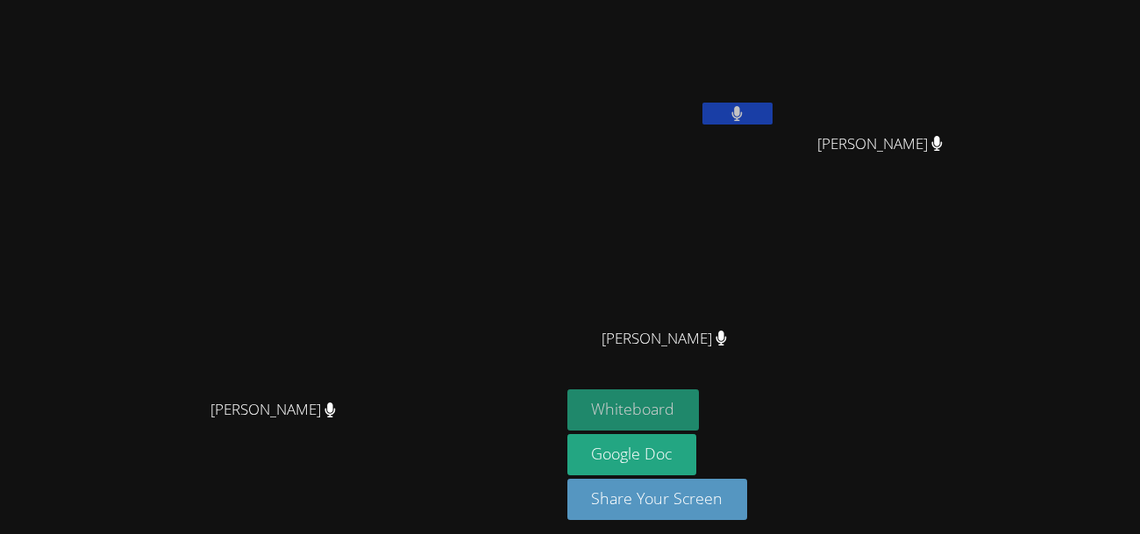
click at [700, 393] on button "Whiteboard" at bounding box center [634, 409] width 132 height 41
click at [742, 297] on video at bounding box center [672, 261] width 209 height 118
click at [776, 56] on video at bounding box center [672, 66] width 209 height 118
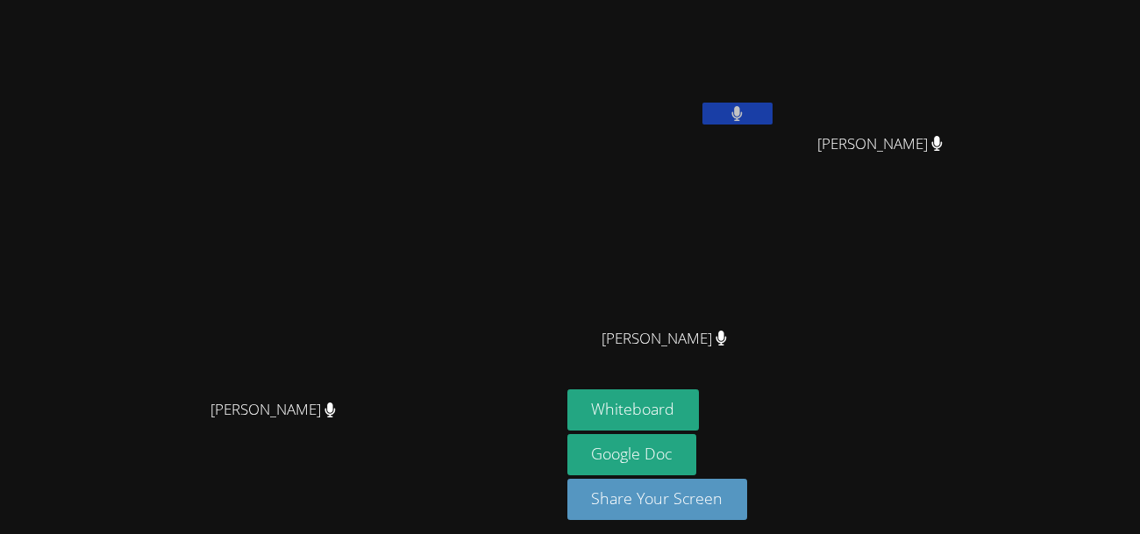
click at [776, 56] on video at bounding box center [672, 66] width 209 height 118
click at [748, 505] on button "Share Your Screen" at bounding box center [658, 499] width 181 height 41
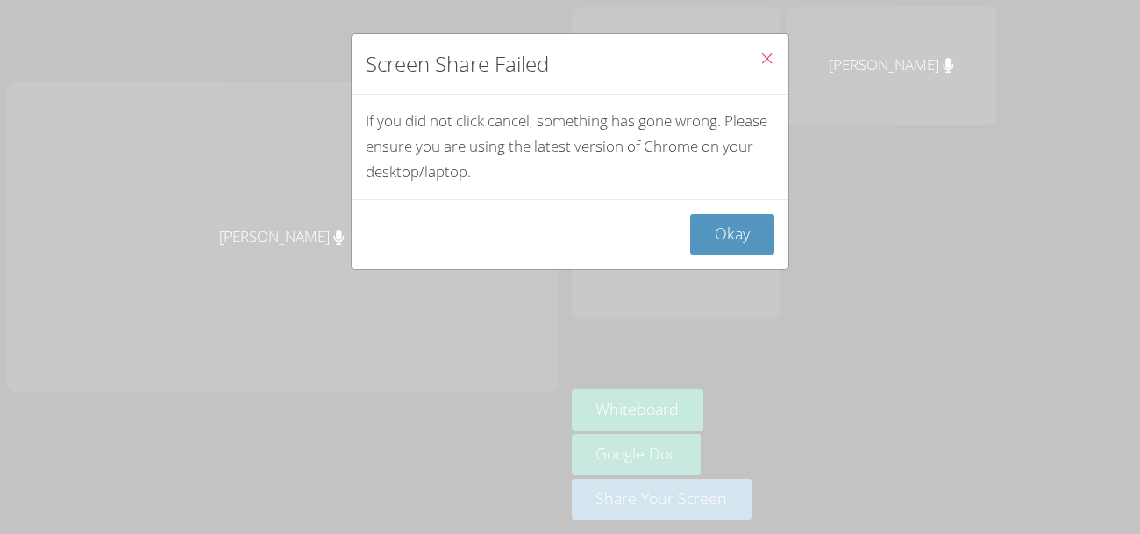
click at [762, 54] on icon "Close" at bounding box center [767, 58] width 15 height 15
click at [766, 53] on icon "Close" at bounding box center [767, 58] width 15 height 15
click at [766, 51] on icon "Close" at bounding box center [767, 58] width 15 height 15
click at [766, 55] on icon "Close" at bounding box center [767, 58] width 15 height 15
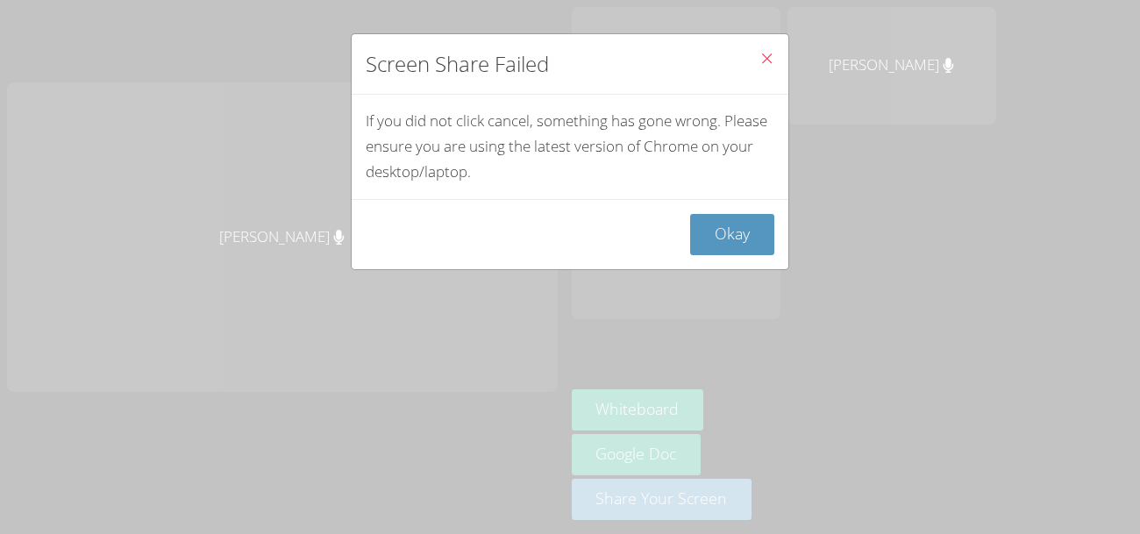
click at [766, 55] on icon "Close" at bounding box center [767, 58] width 15 height 15
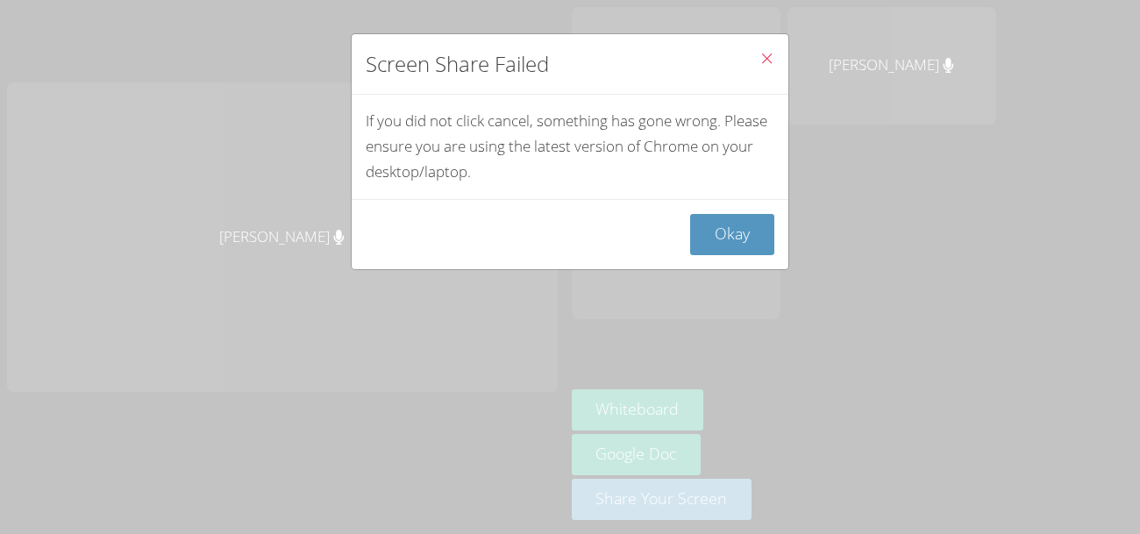
click at [766, 55] on icon "Close" at bounding box center [767, 58] width 15 height 15
click at [723, 234] on button "Okay" at bounding box center [732, 234] width 84 height 41
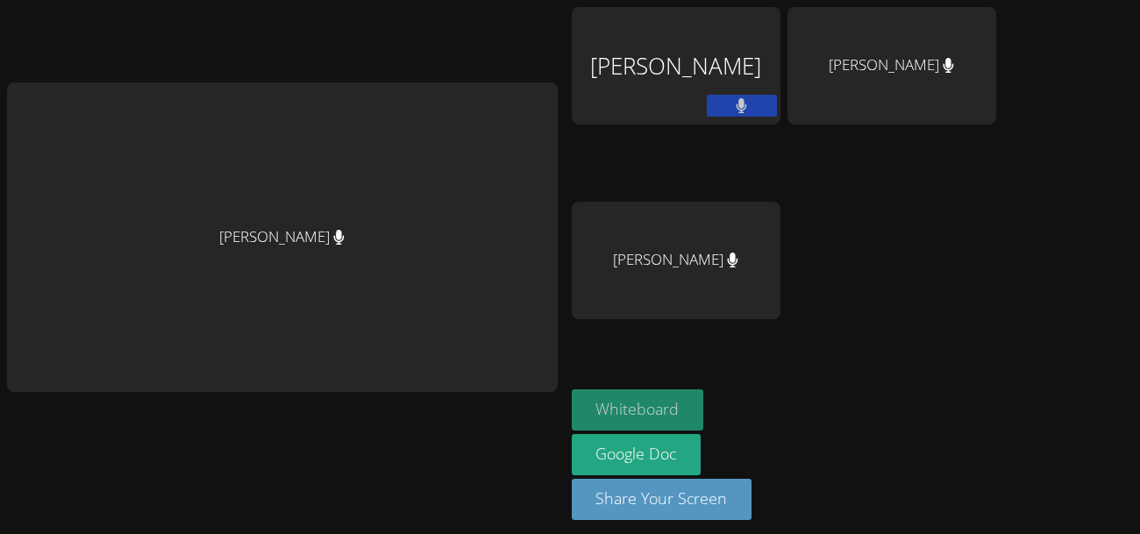
click at [604, 404] on button "Whiteboard" at bounding box center [638, 409] width 132 height 41
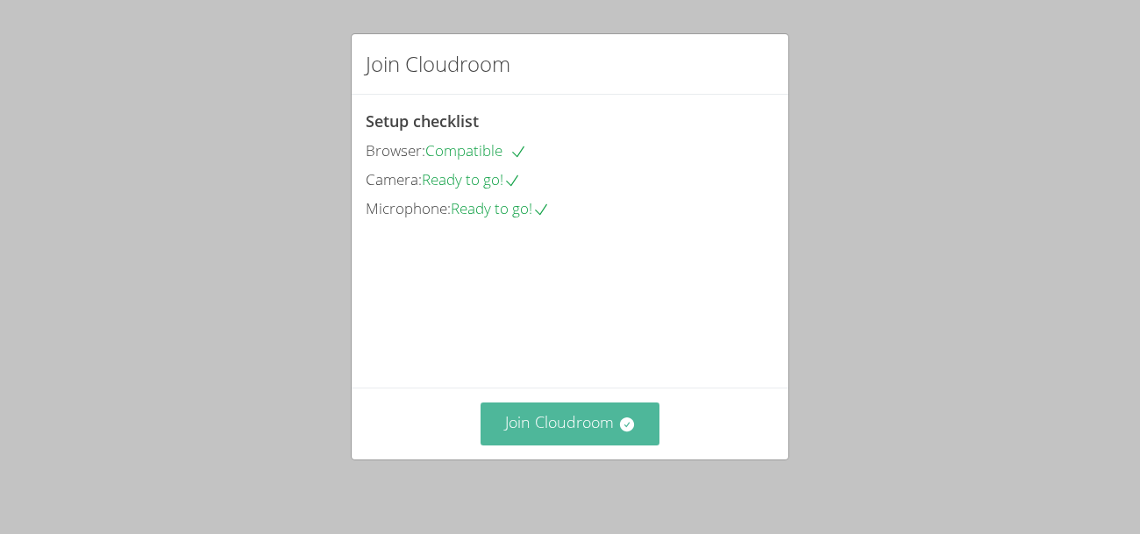
click at [552, 427] on button "Join Cloudroom" at bounding box center [571, 424] width 180 height 43
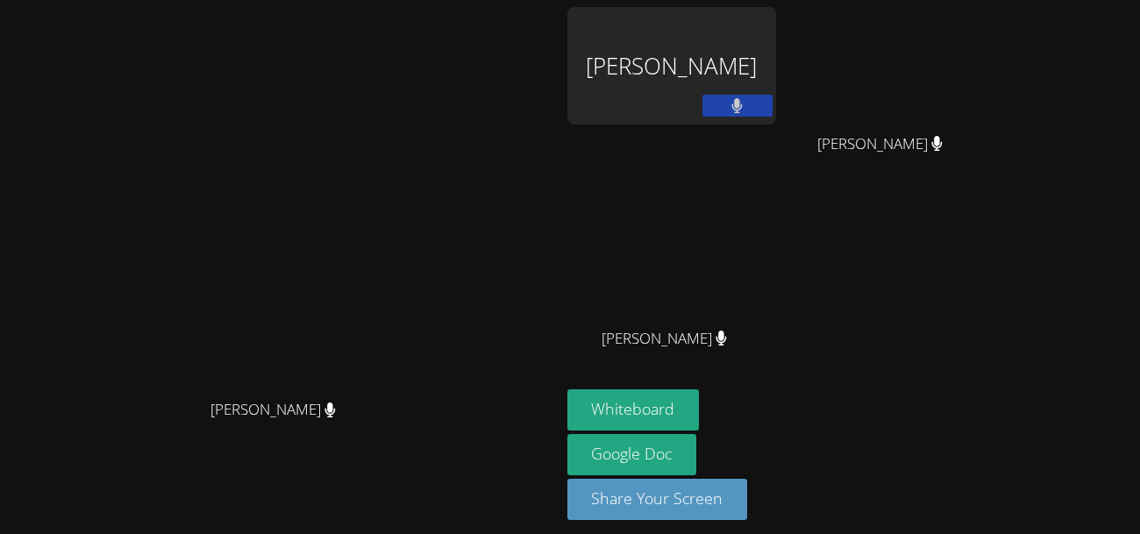
click at [554, 461] on div "[PERSON_NAME]" at bounding box center [280, 425] width 547 height 70
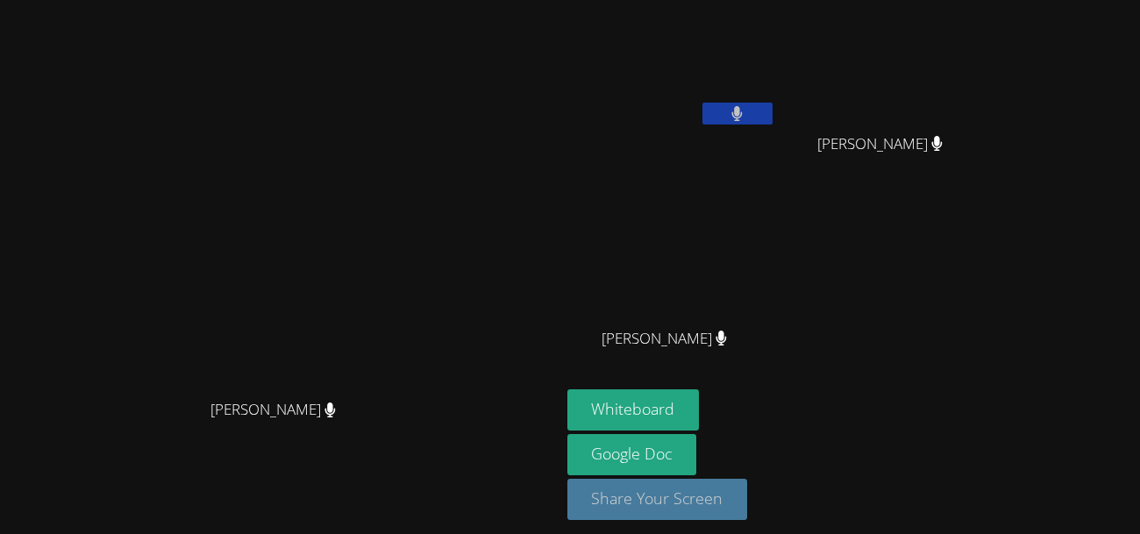
click at [748, 496] on button "Share Your Screen" at bounding box center [658, 499] width 181 height 41
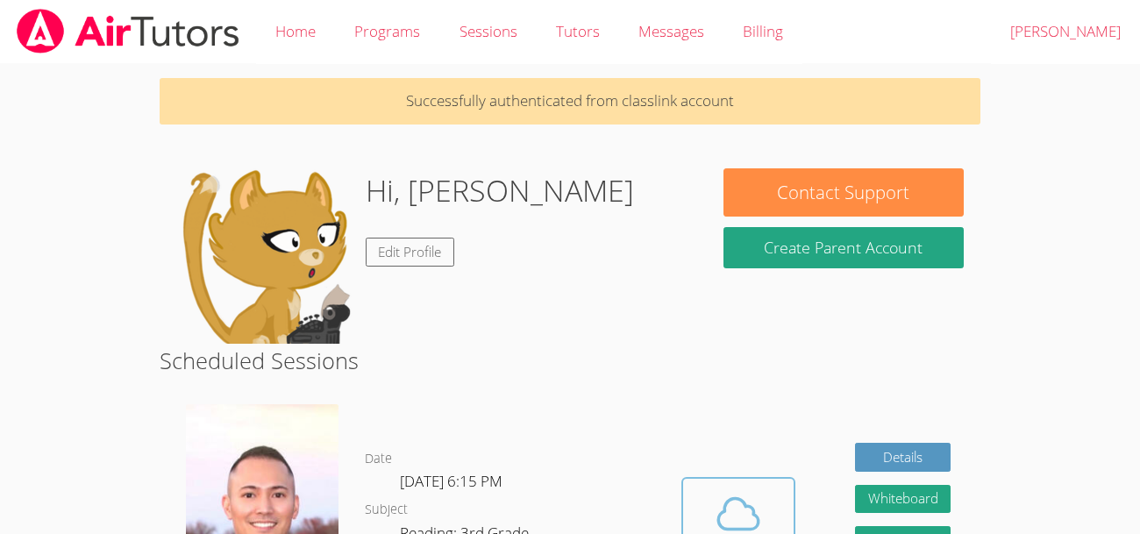
click at [768, 490] on span at bounding box center [738, 514] width 89 height 49
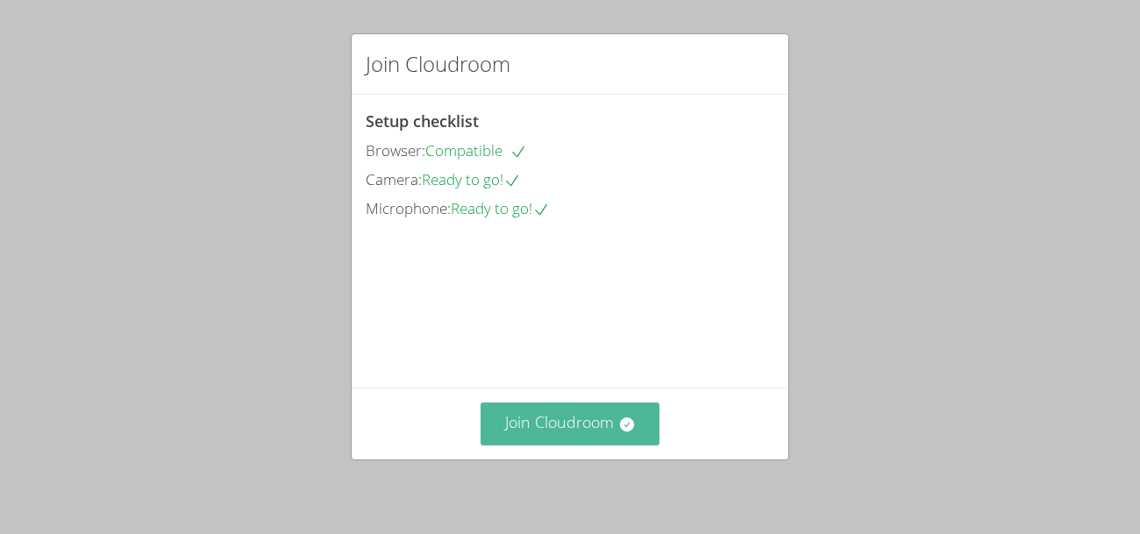
click at [605, 425] on button "Join Cloudroom" at bounding box center [571, 424] width 180 height 43
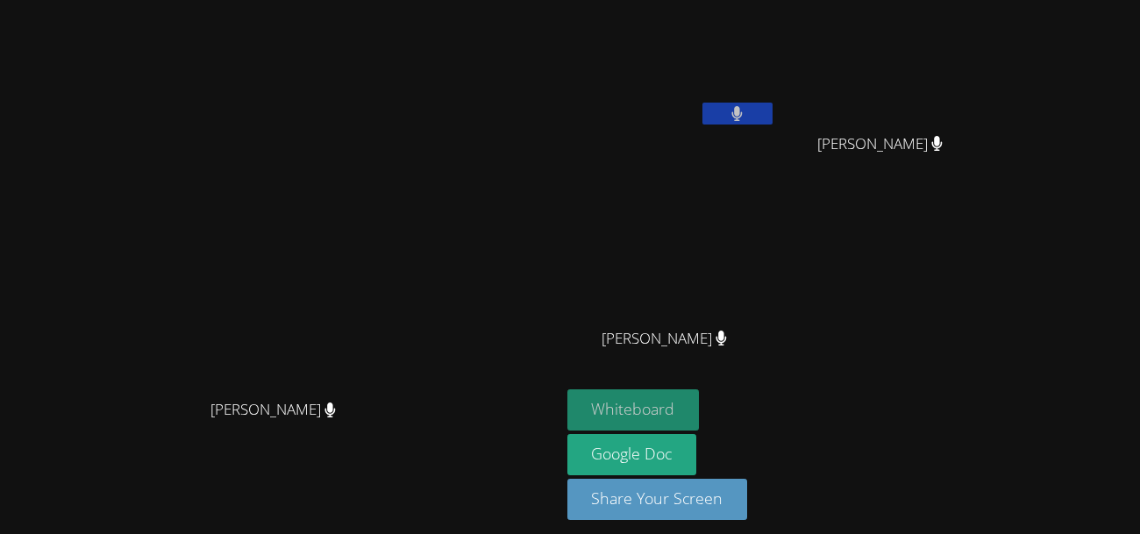
click at [700, 406] on button "Whiteboard" at bounding box center [634, 409] width 132 height 41
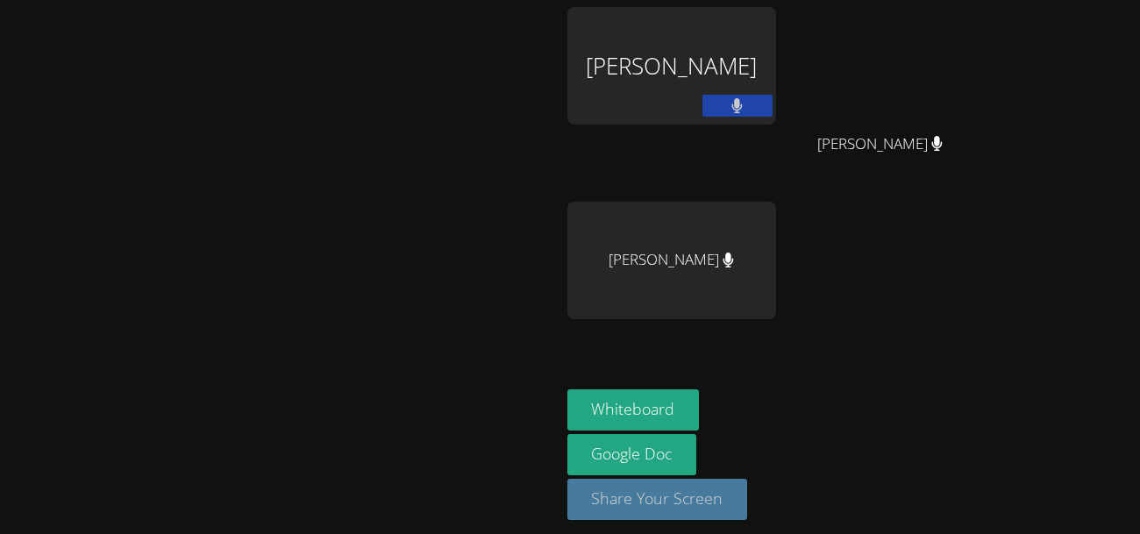
click at [613, 499] on button "Share Your Screen" at bounding box center [658, 499] width 181 height 41
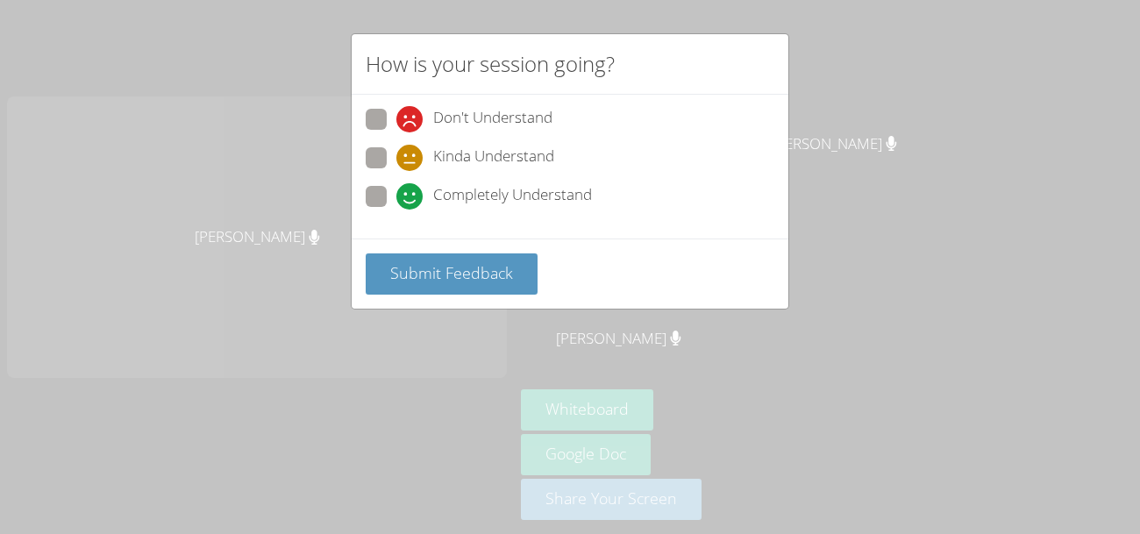
click at [397, 210] on span at bounding box center [397, 210] width 0 height 0
click at [397, 194] on input "Completely Understand" at bounding box center [404, 193] width 15 height 15
radio input "true"
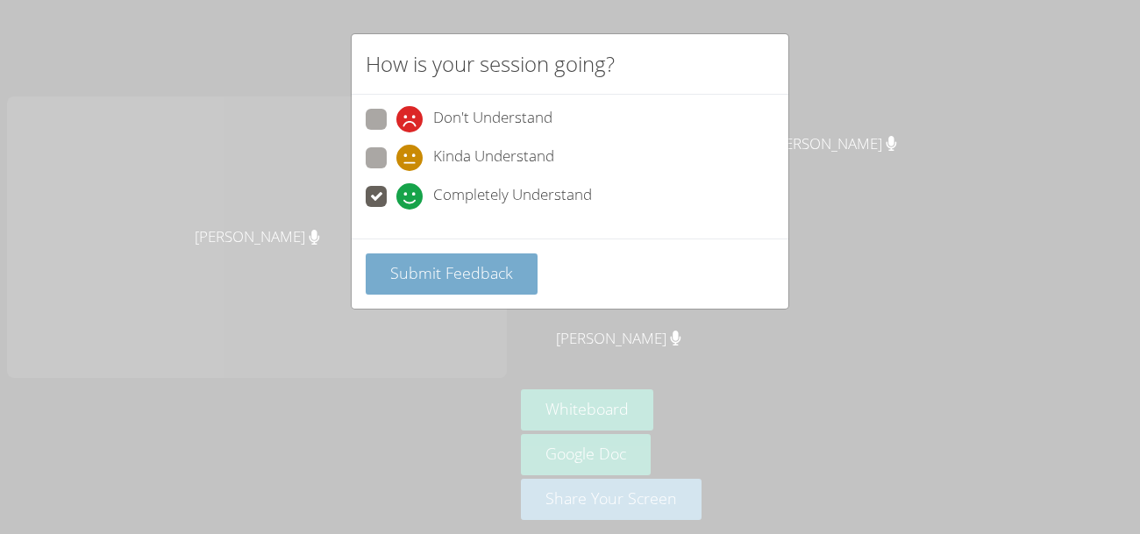
click at [433, 265] on span "Submit Feedback" at bounding box center [451, 272] width 123 height 21
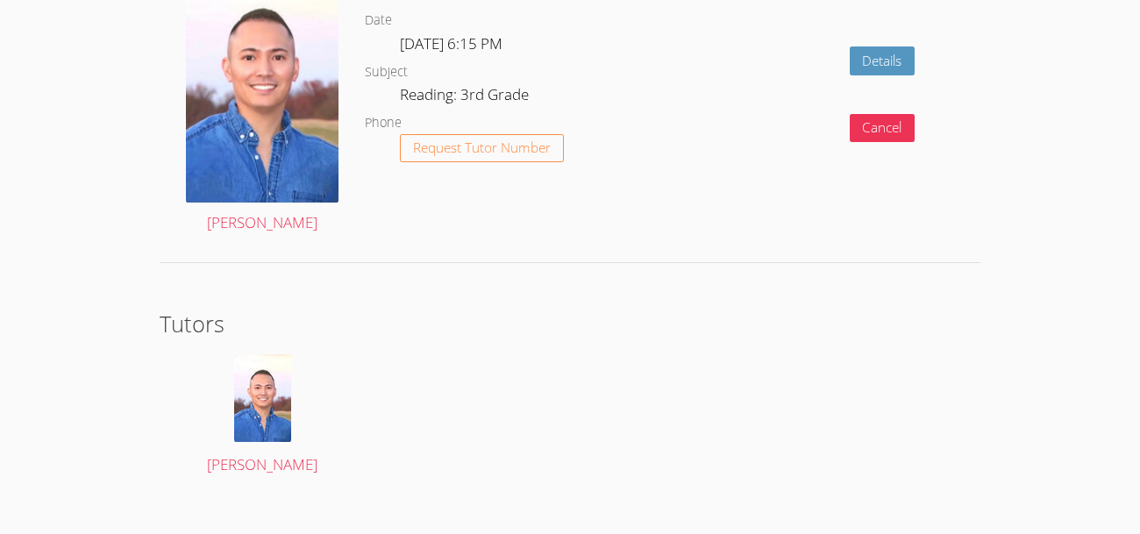
scroll to position [3128, 0]
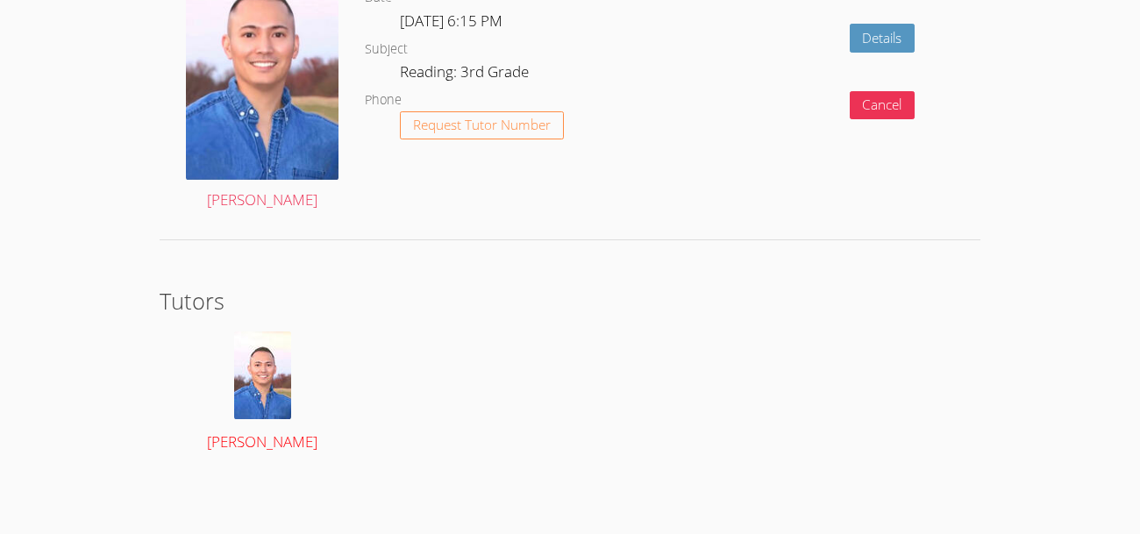
click at [260, 388] on img at bounding box center [262, 376] width 57 height 88
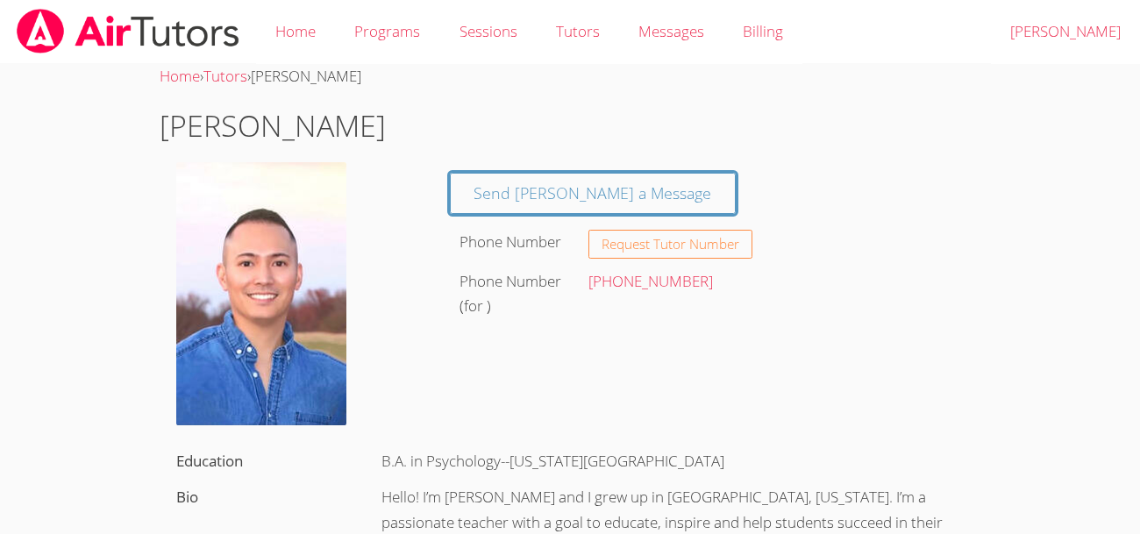
click at [91, 23] on img at bounding box center [128, 31] width 226 height 45
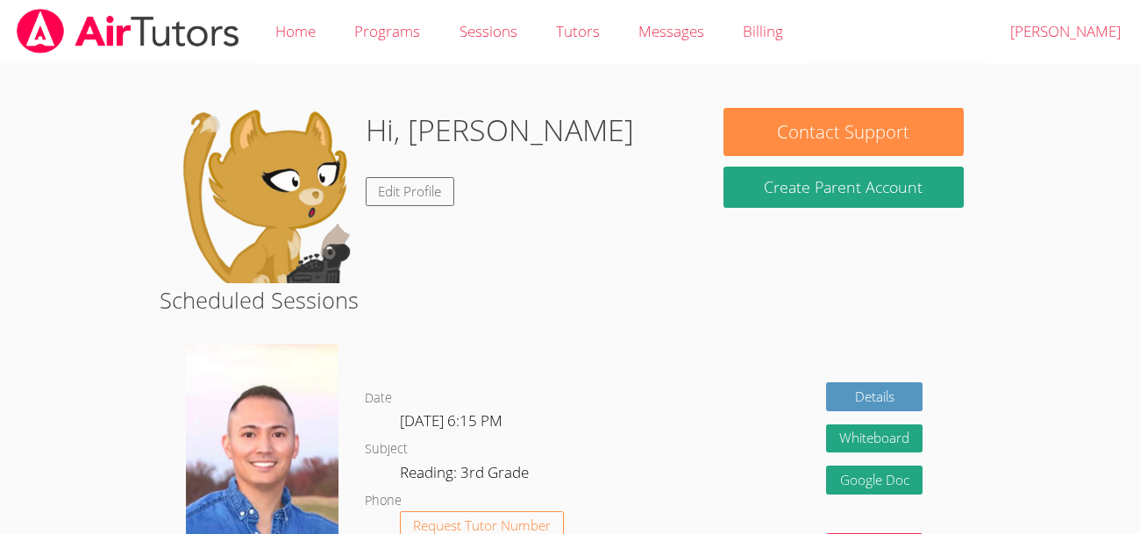
click at [274, 164] on img at bounding box center [263, 195] width 175 height 175
